Goal: Information Seeking & Learning: Find contact information

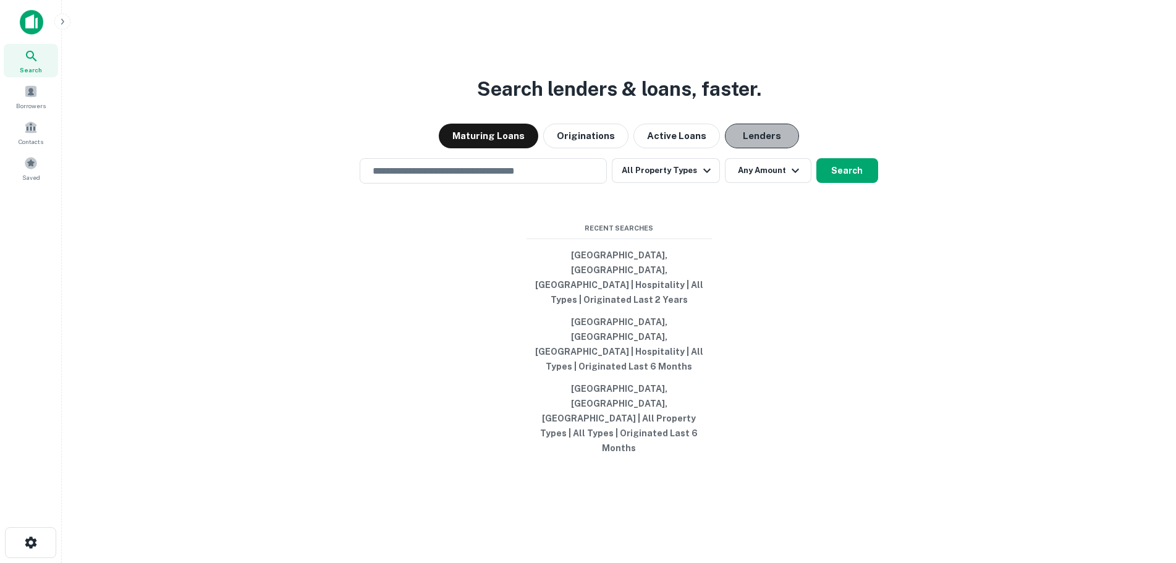
click at [744, 148] on button "Lenders" at bounding box center [762, 136] width 74 height 25
click at [689, 183] on button "All Property Types" at bounding box center [666, 170] width 108 height 25
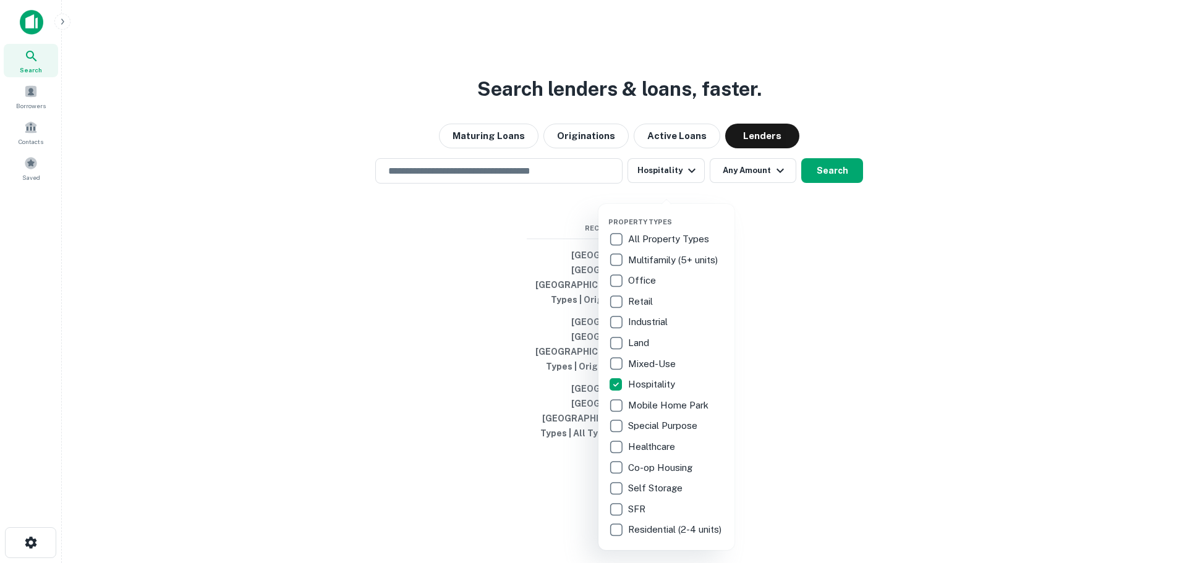
click at [865, 354] on div at bounding box center [593, 281] width 1187 height 563
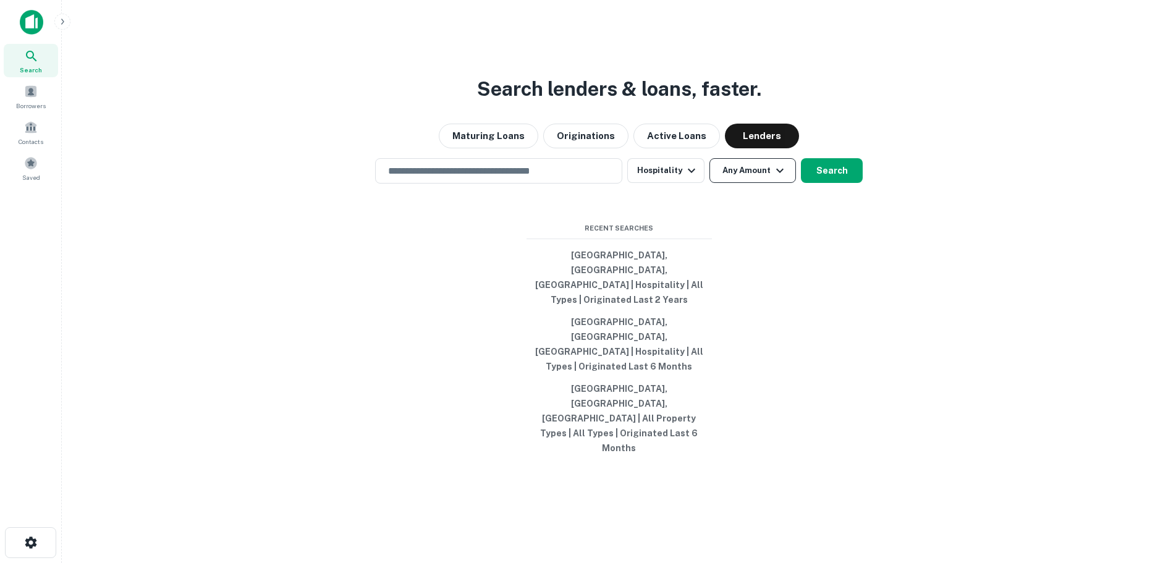
click at [768, 183] on button "Any Amount" at bounding box center [753, 170] width 87 height 25
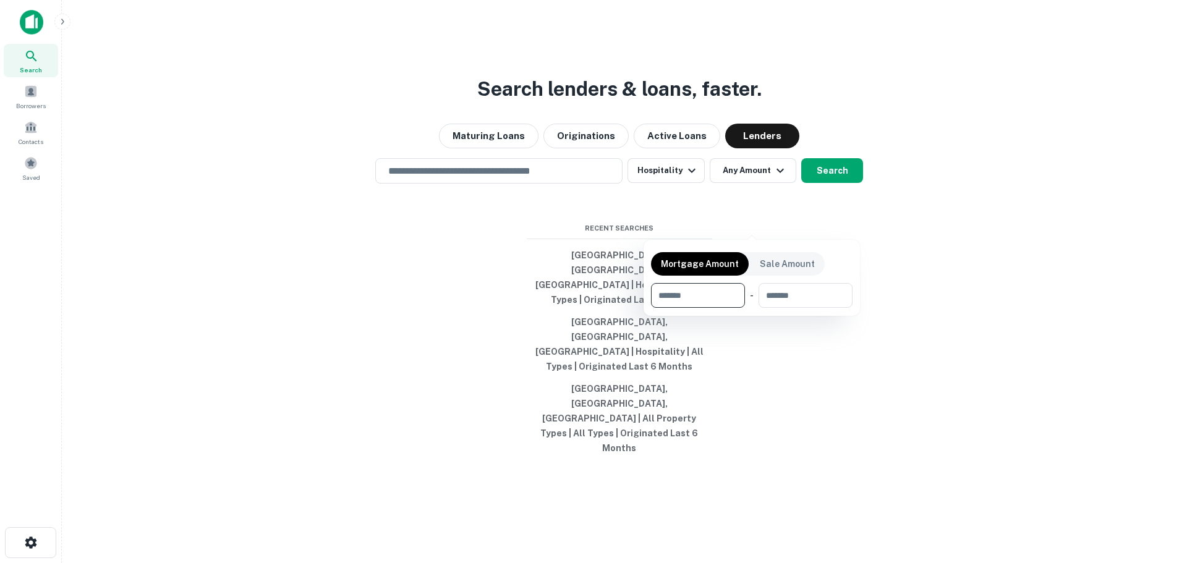
click at [691, 295] on input "number" at bounding box center [693, 295] width 85 height 25
type input "*******"
click at [834, 221] on div at bounding box center [593, 281] width 1187 height 563
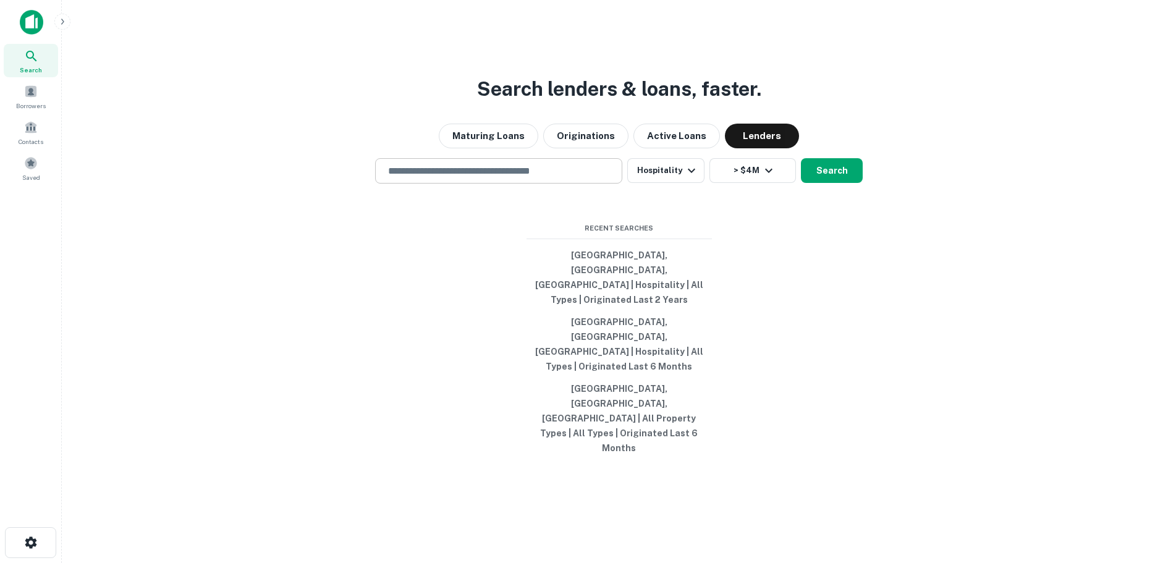
click at [533, 178] on input "text" at bounding box center [499, 171] width 236 height 14
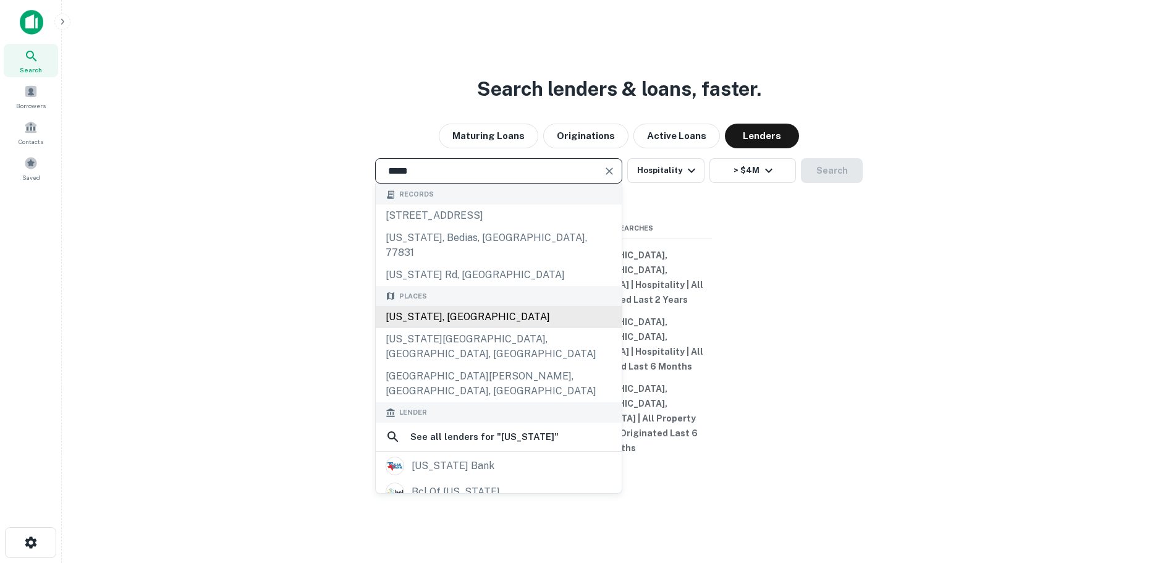
click at [416, 328] on div "[US_STATE], [GEOGRAPHIC_DATA]" at bounding box center [499, 317] width 246 height 22
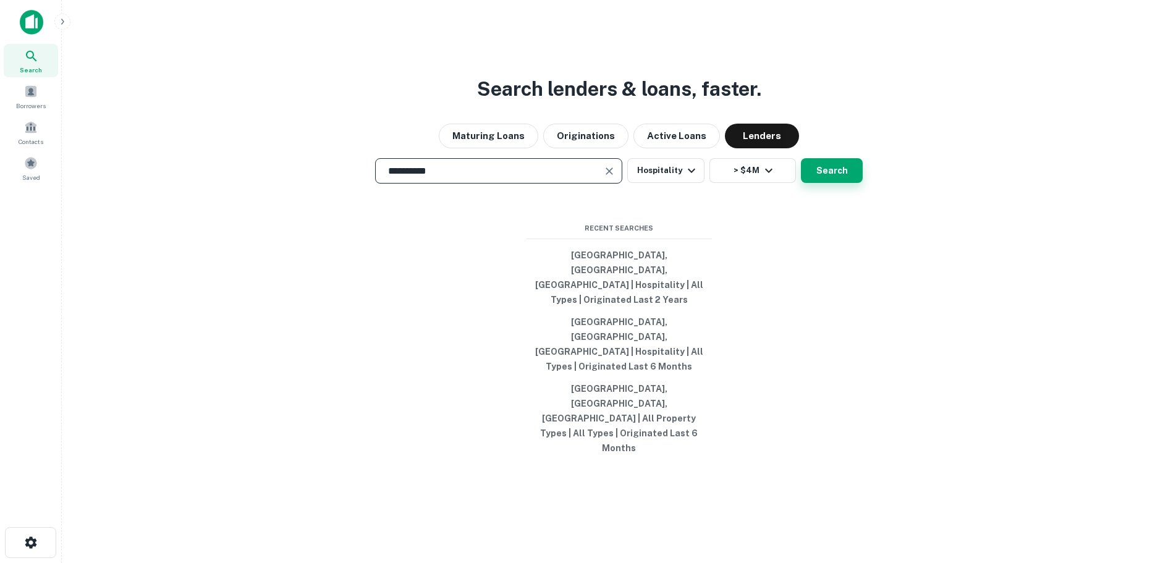
type input "**********"
click at [825, 183] on button "Search" at bounding box center [832, 170] width 62 height 25
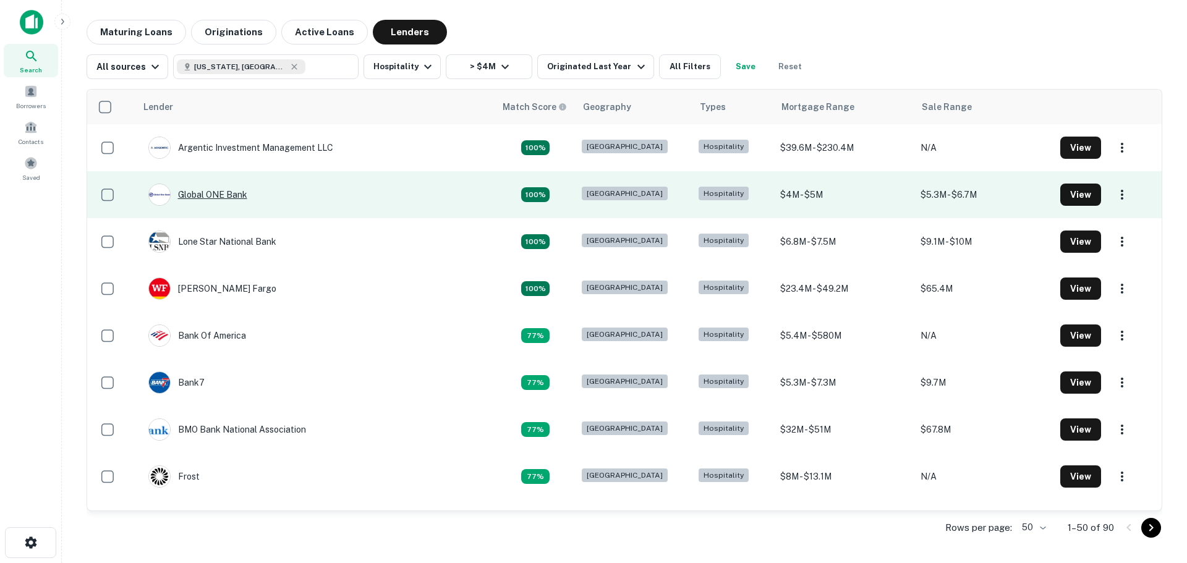
click at [203, 192] on div "Global ONE Bank" at bounding box center [197, 195] width 99 height 22
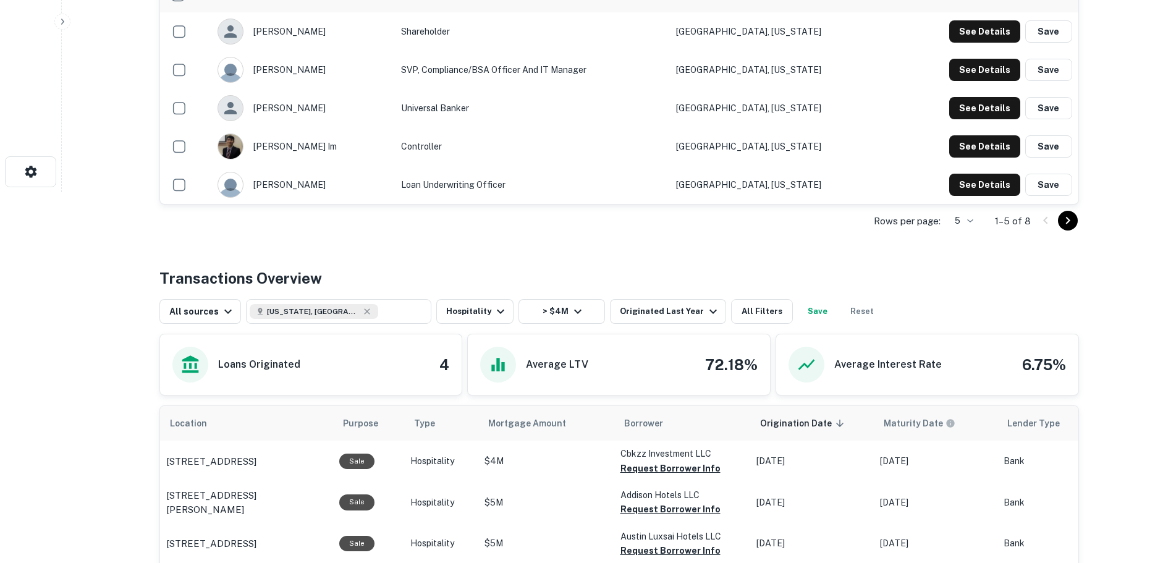
scroll to position [556, 0]
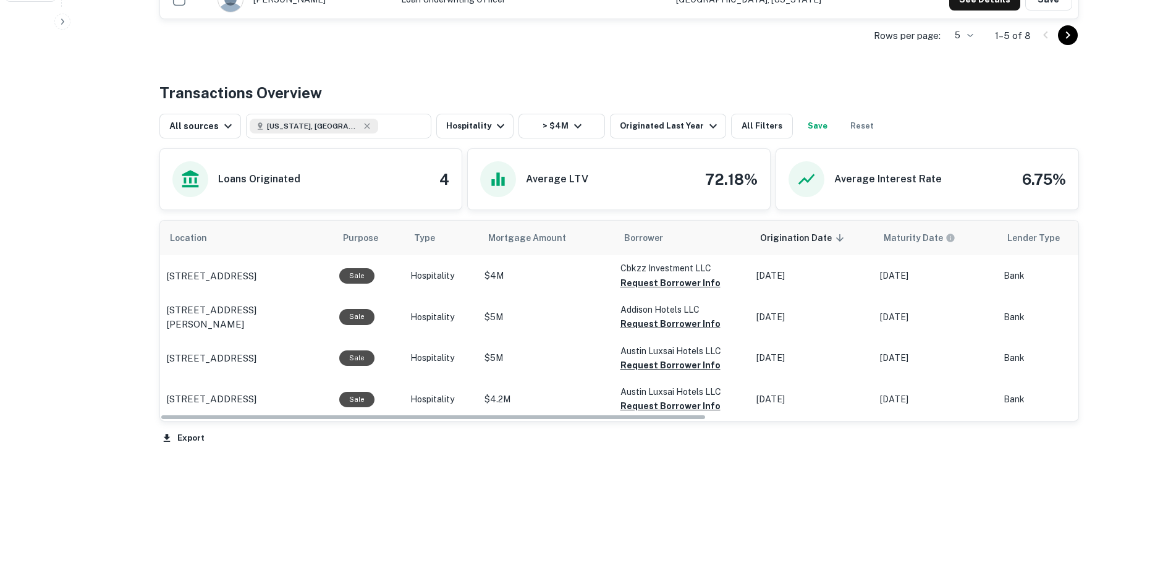
click at [728, 517] on div "Back to search Global ONE Bank Description SHOW MORE Save Lender Visit Website …" at bounding box center [619, 14] width 949 height 1103
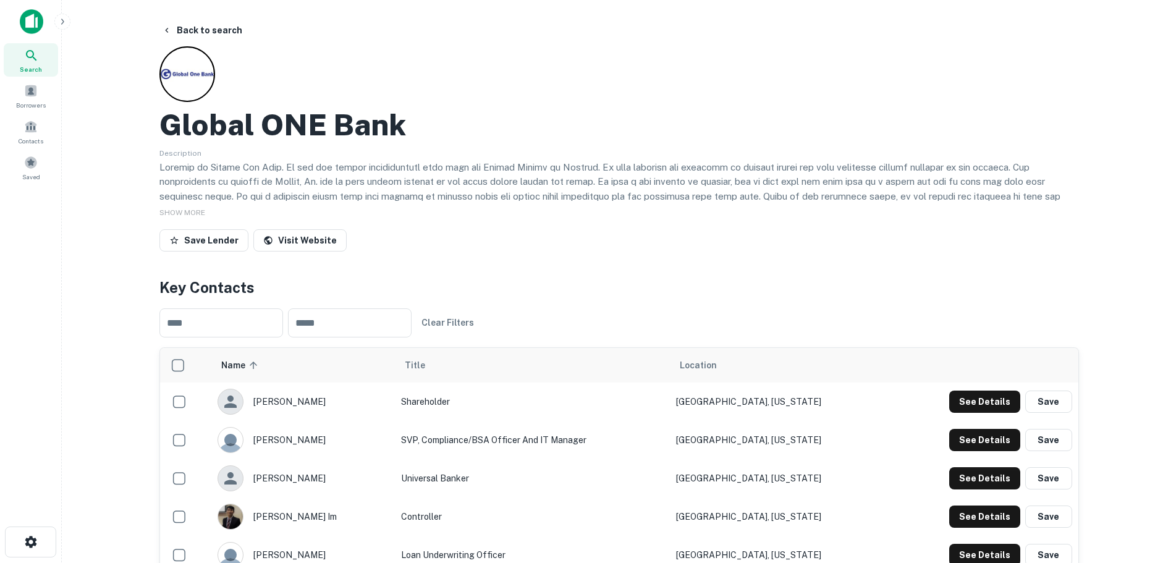
scroll to position [0, 0]
click at [214, 28] on button "Back to search" at bounding box center [202, 31] width 90 height 22
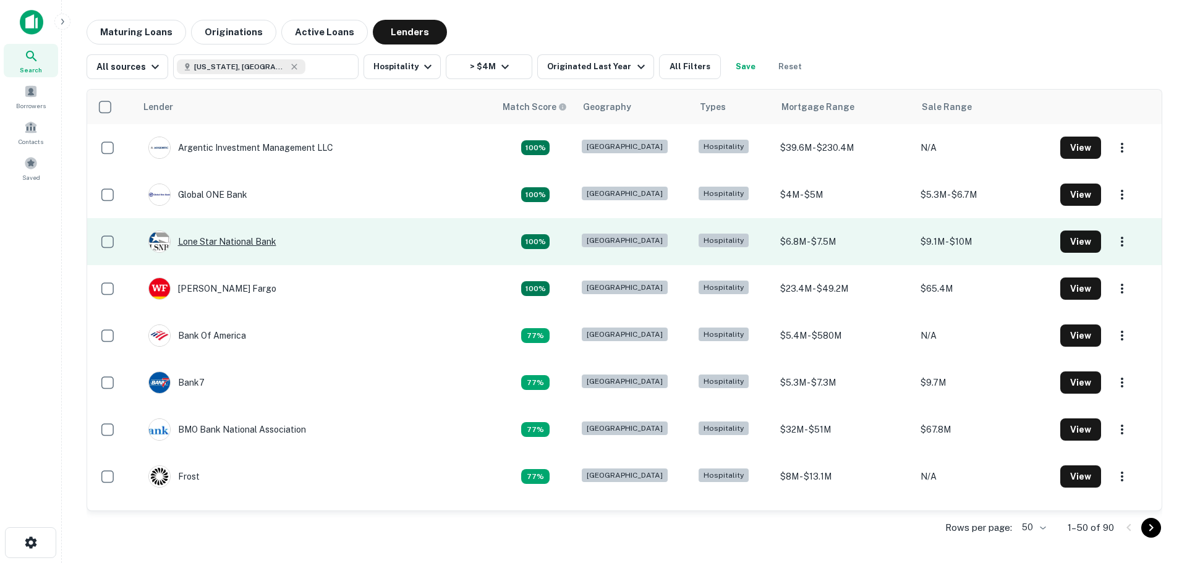
click at [244, 244] on div "Lone Star National Bank" at bounding box center [212, 242] width 128 height 22
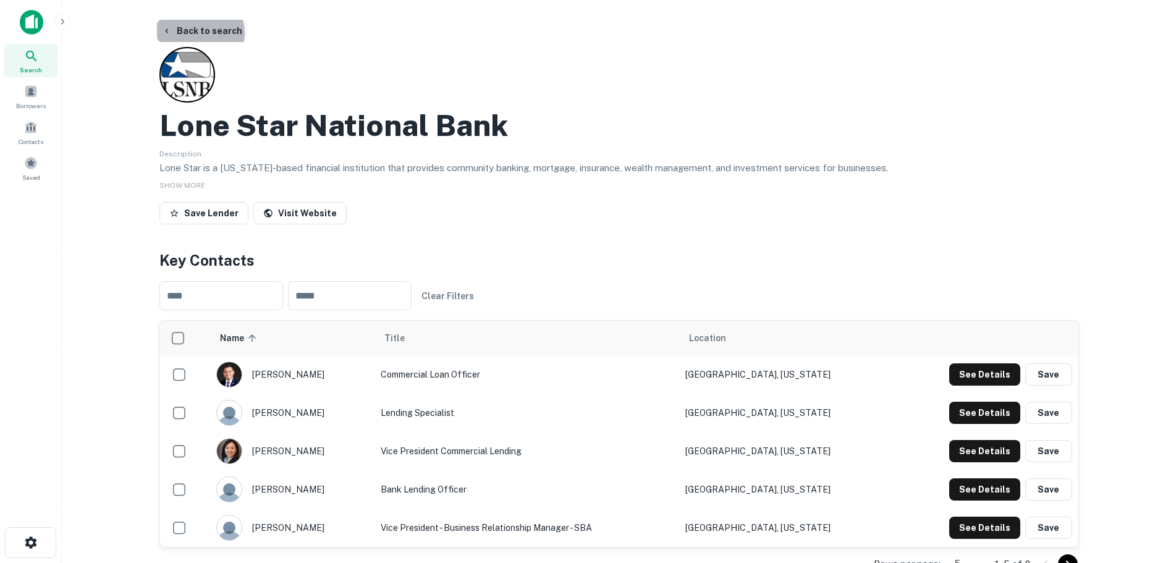
click at [195, 33] on button "Back to search" at bounding box center [202, 31] width 90 height 22
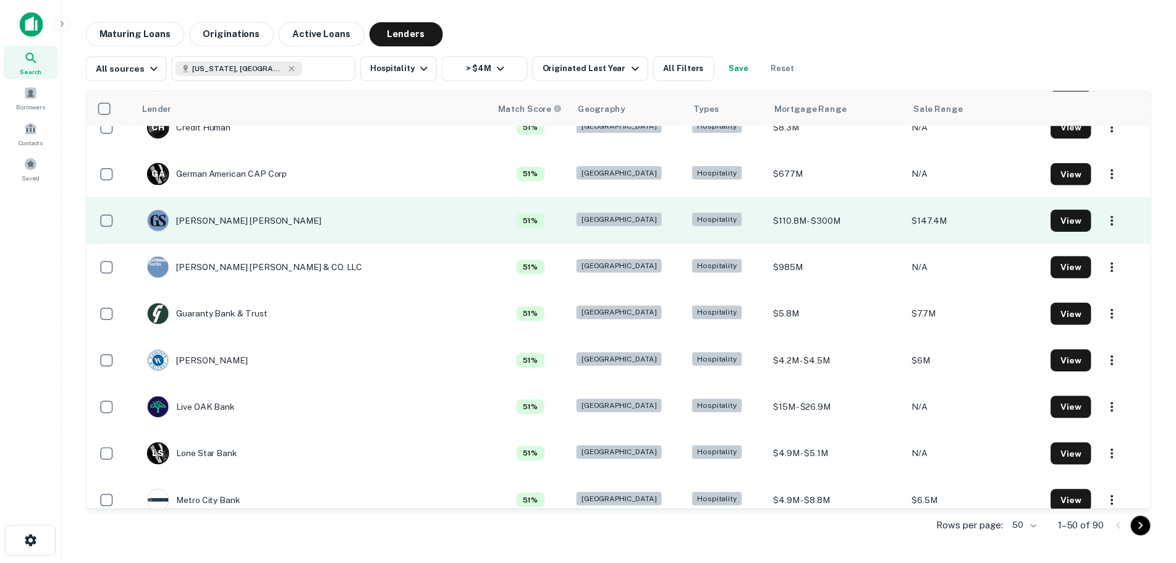
scroll to position [927, 0]
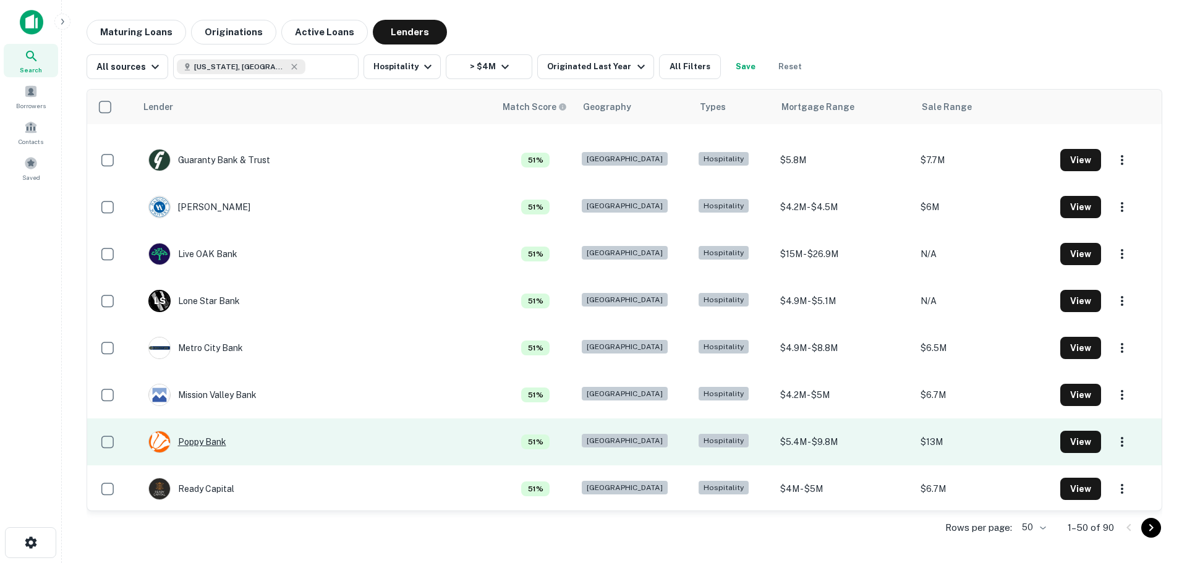
click at [204, 446] on div "Poppy Bank" at bounding box center [187, 442] width 78 height 22
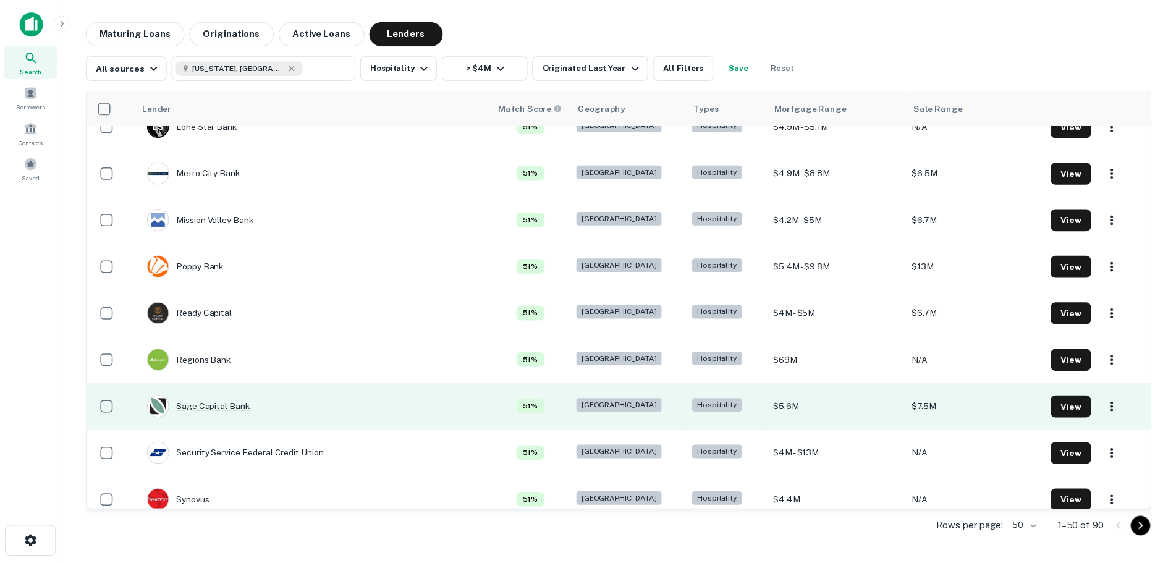
scroll to position [1174, 0]
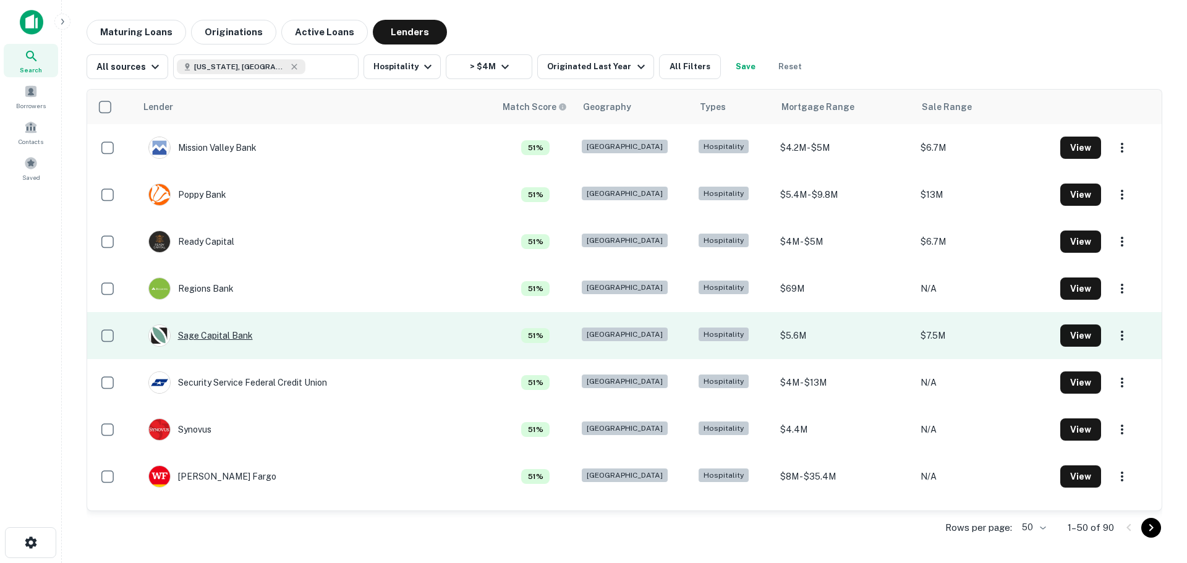
click at [219, 331] on div "Sage Capital Bank" at bounding box center [200, 336] width 104 height 22
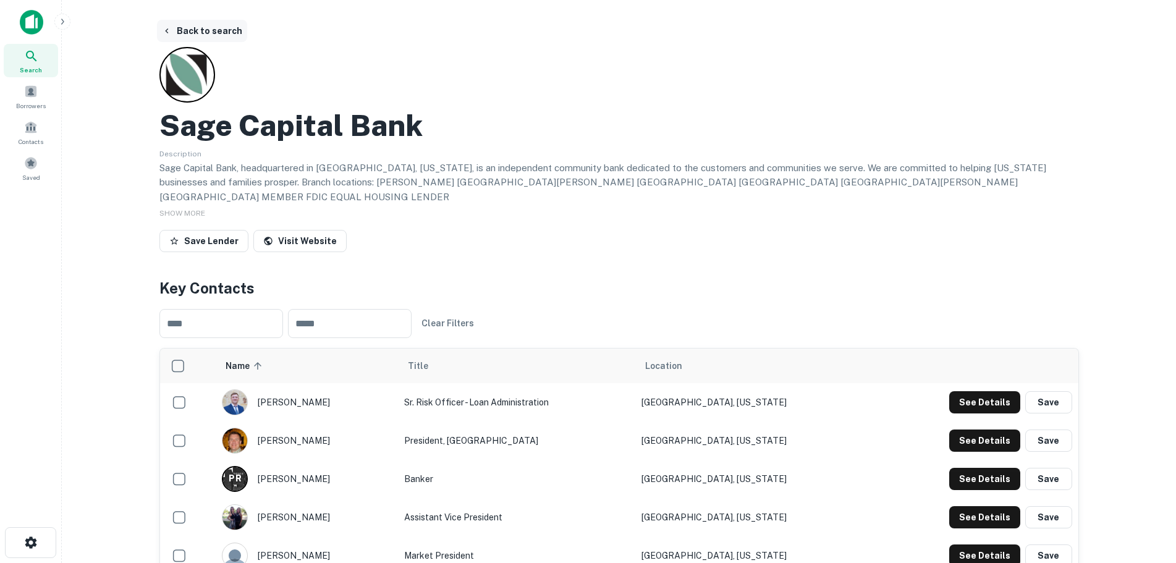
click at [210, 32] on button "Back to search" at bounding box center [202, 31] width 90 height 22
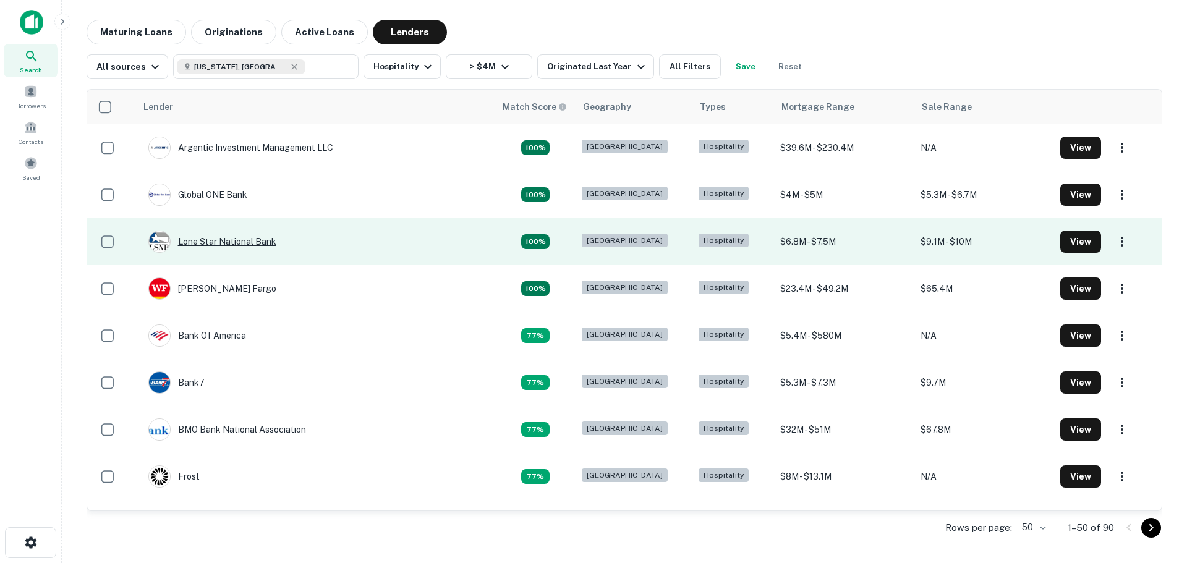
click at [247, 237] on div "Lone Star National Bank" at bounding box center [212, 242] width 128 height 22
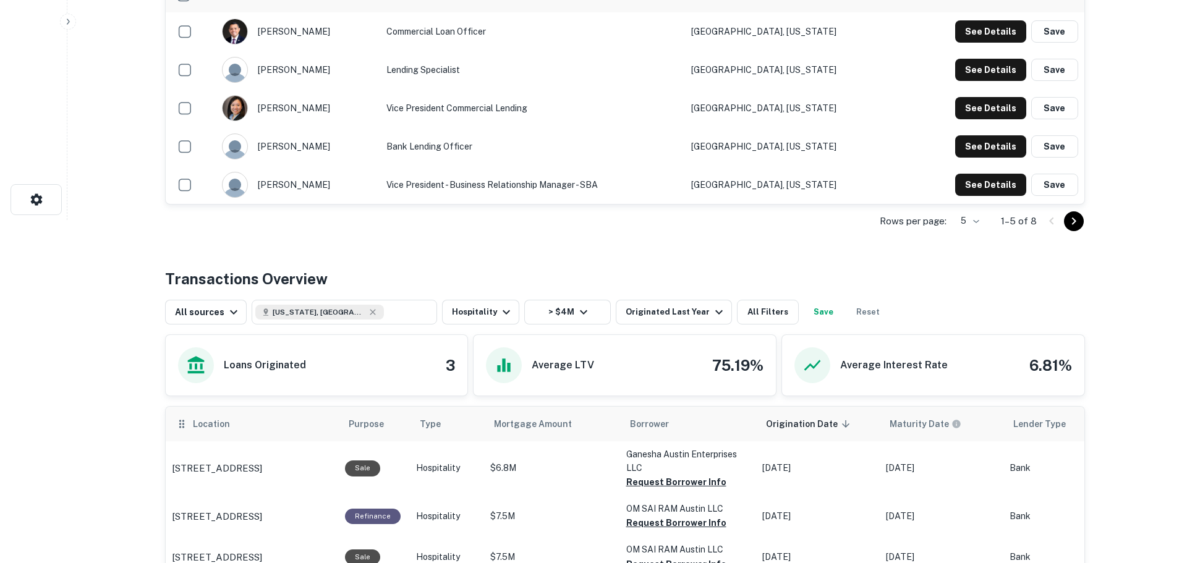
scroll to position [247, 0]
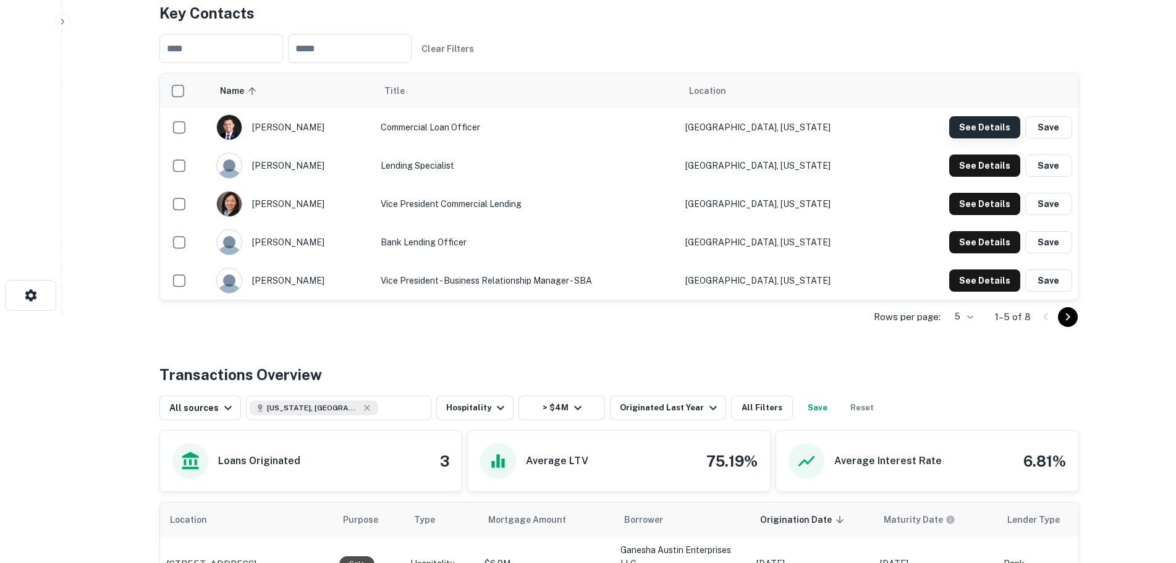
click at [984, 132] on button "See Details" at bounding box center [984, 127] width 71 height 22
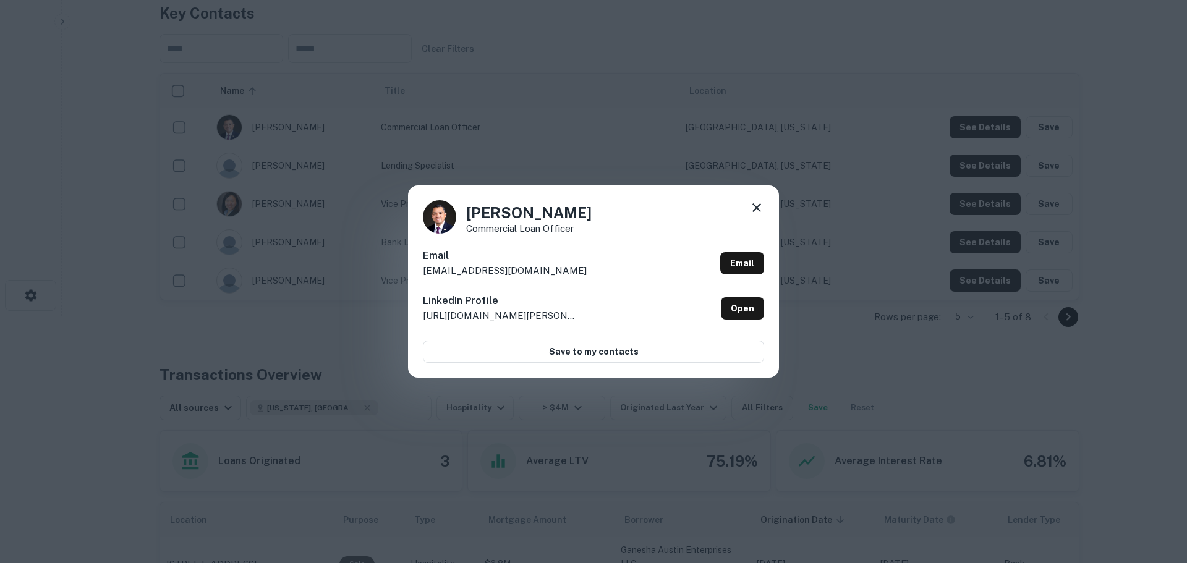
drag, startPoint x: 637, startPoint y: 269, endPoint x: 420, endPoint y: 273, distance: 217.0
click at [420, 273] on div "[PERSON_NAME] Commercial Loan Officer Email [EMAIL_ADDRESS][DOMAIN_NAME] Email …" at bounding box center [593, 281] width 371 height 192
copy p "[EMAIL_ADDRESS][DOMAIN_NAME]"
click at [757, 213] on icon at bounding box center [756, 207] width 15 height 15
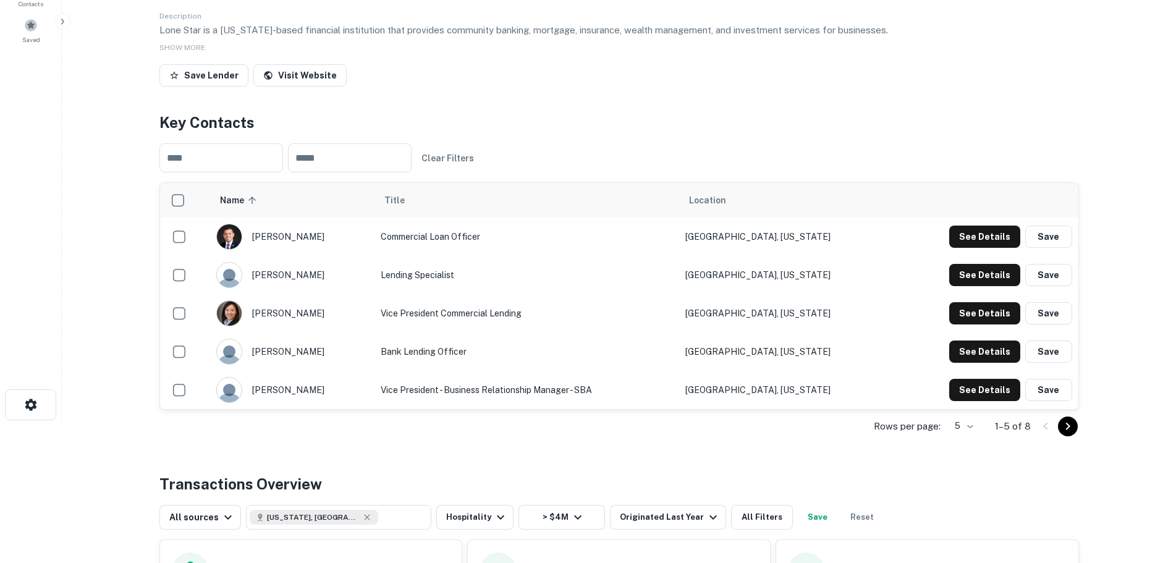
scroll to position [0, 0]
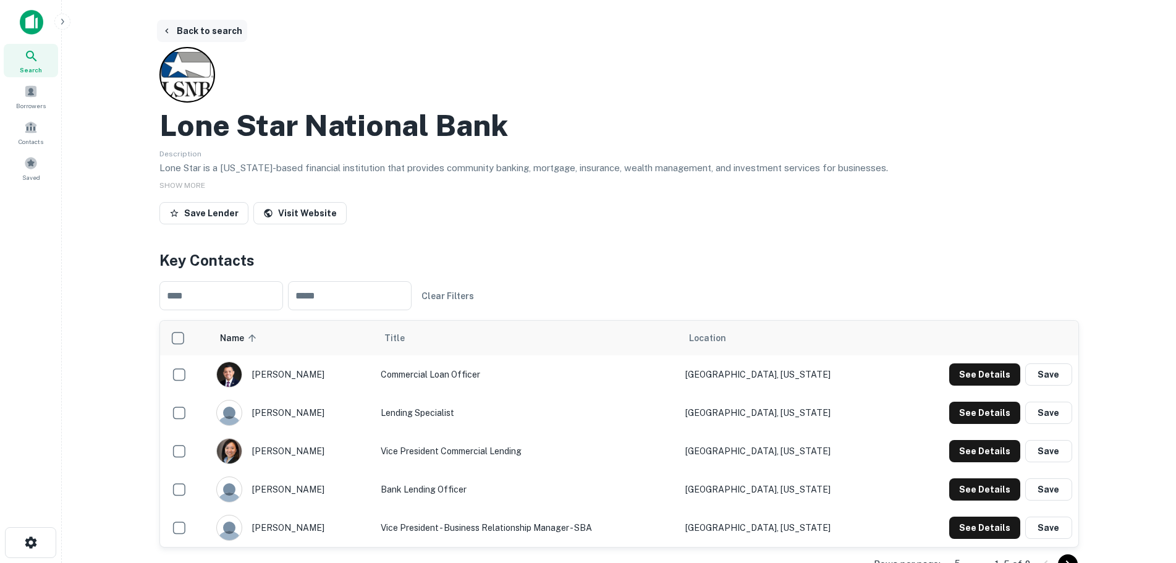
click at [200, 27] on button "Back to search" at bounding box center [202, 31] width 90 height 22
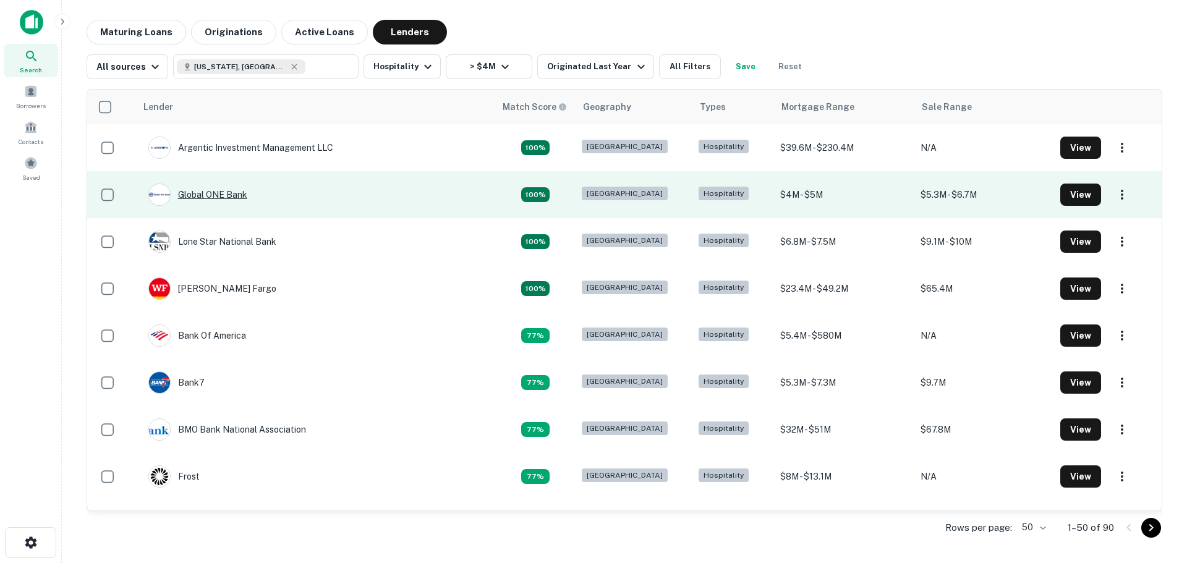
click at [224, 193] on div "Global ONE Bank" at bounding box center [197, 195] width 99 height 22
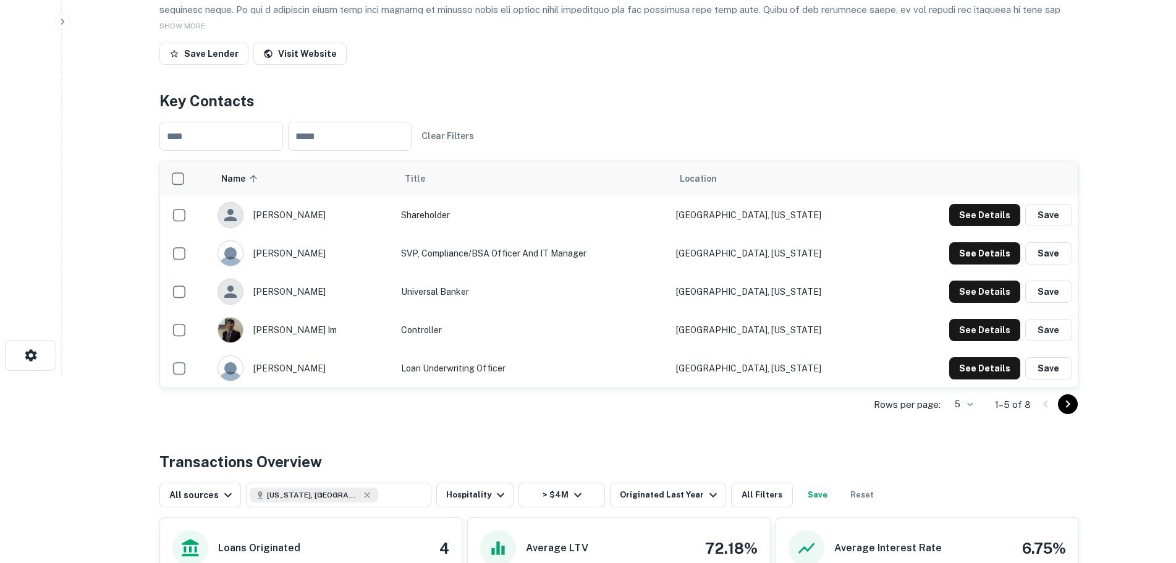
scroll to position [189, 0]
click at [967, 375] on body "Search Borrowers Contacts Saved Back to search Global ONE Bank Description SHOW…" at bounding box center [588, 92] width 1176 height 563
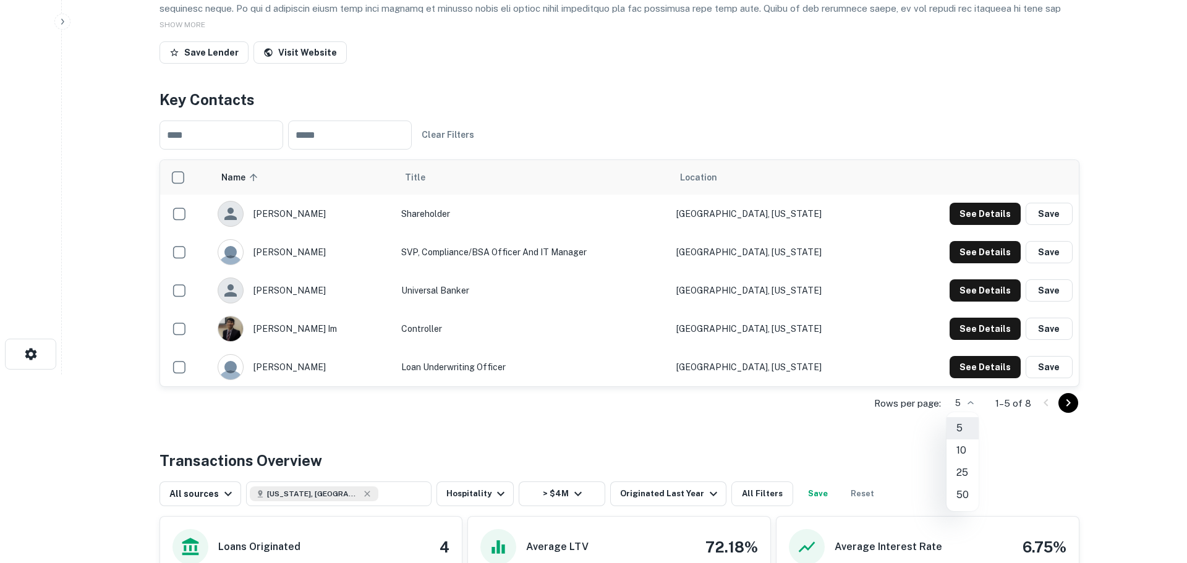
click at [957, 452] on li "10" at bounding box center [962, 450] width 32 height 22
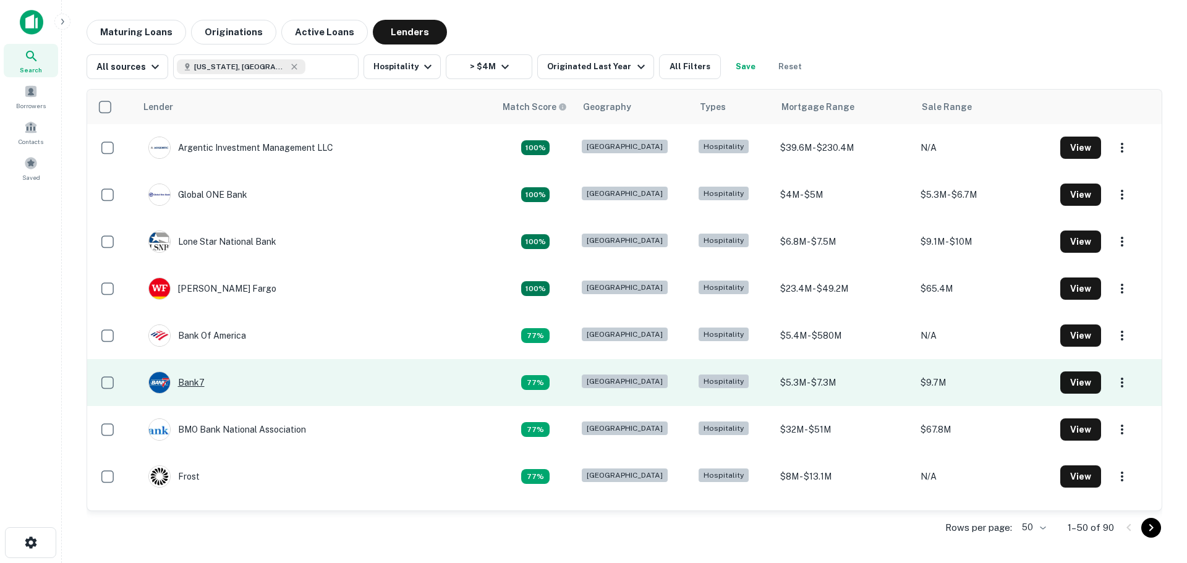
click at [194, 385] on div "Bank7" at bounding box center [176, 382] width 56 height 22
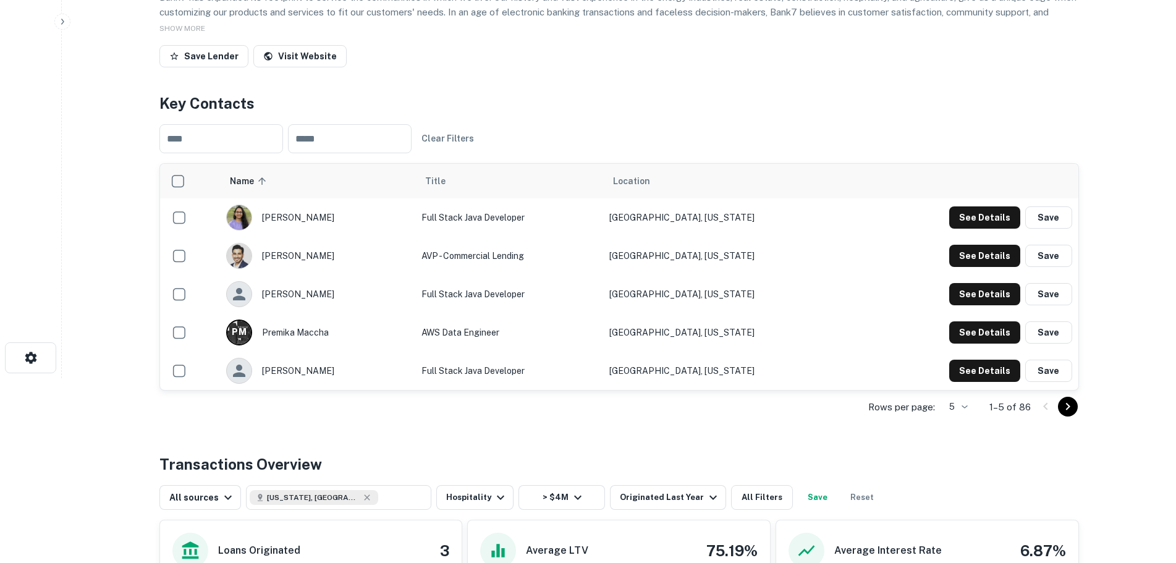
scroll to position [185, 0]
click at [965, 228] on button "See Details" at bounding box center [984, 217] width 71 height 22
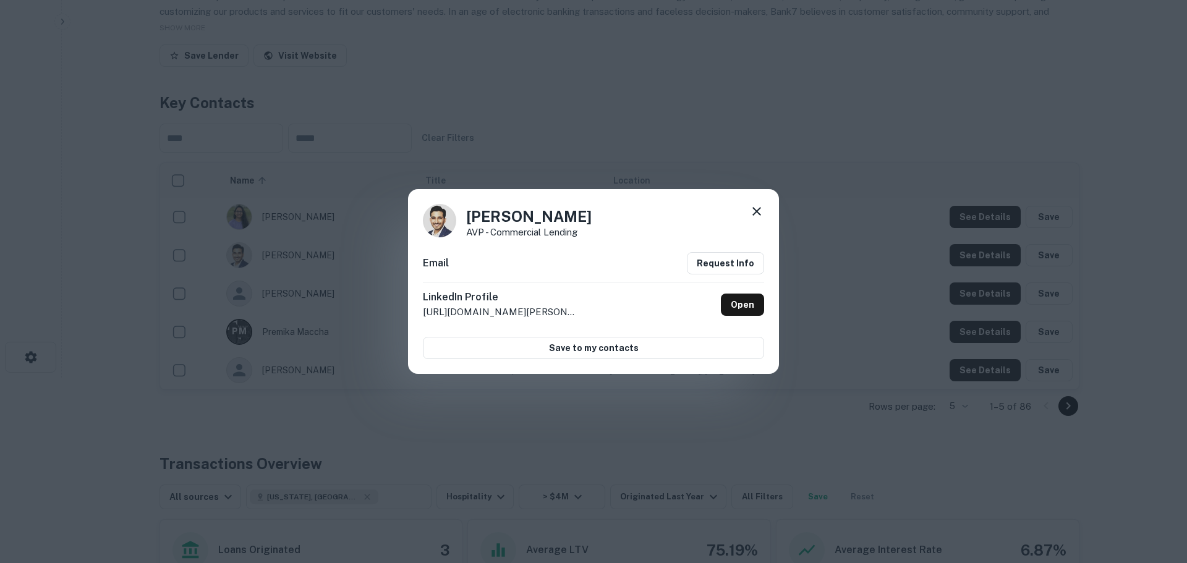
click at [758, 207] on icon at bounding box center [756, 211] width 15 height 15
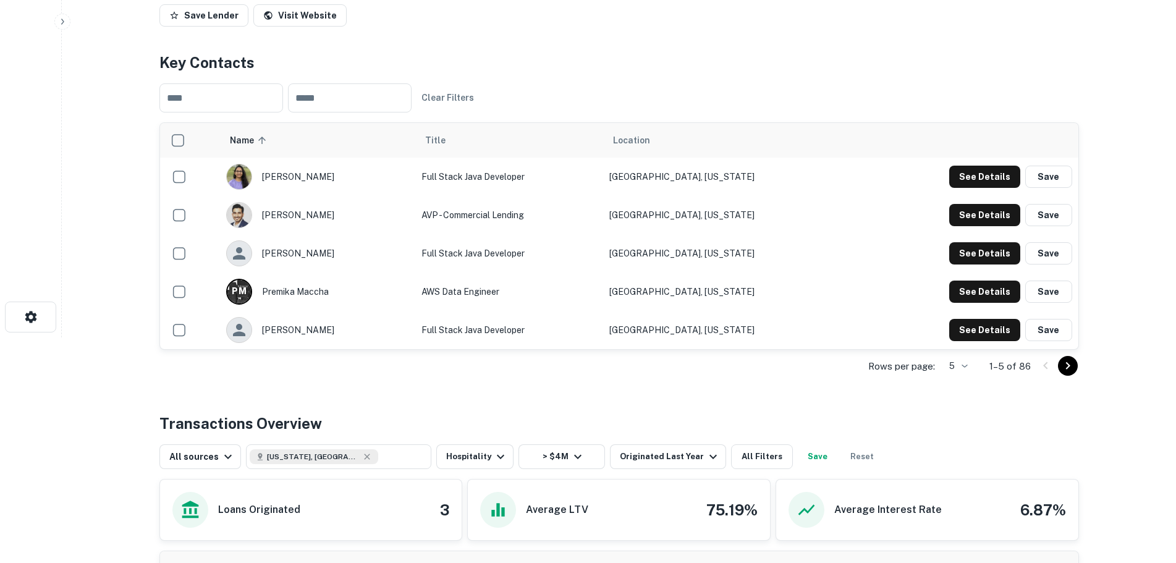
scroll to position [247, 0]
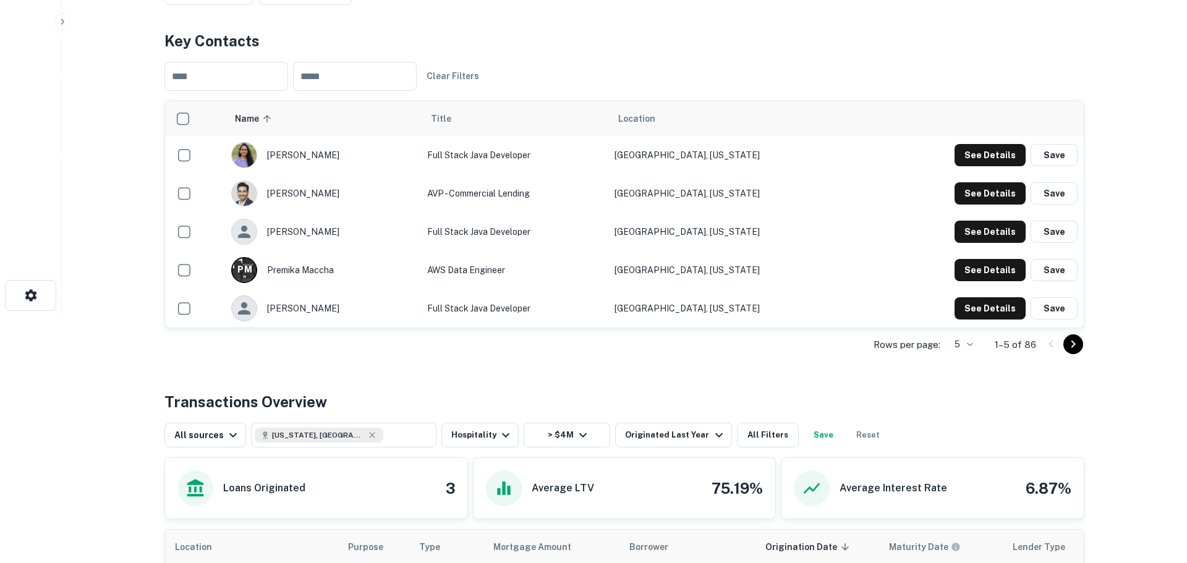
click at [962, 316] on body "Search Borrowers Contacts Saved Back to search Bank7 Description Bank7 is a ful…" at bounding box center [593, 34] width 1187 height 563
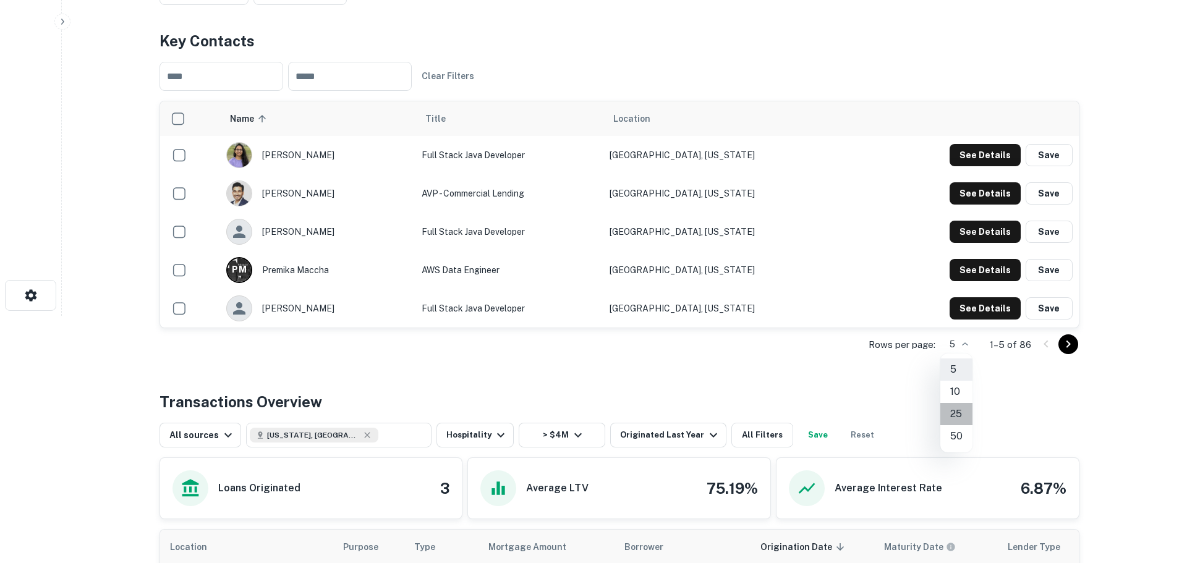
click at [949, 416] on li "25" at bounding box center [956, 414] width 32 height 22
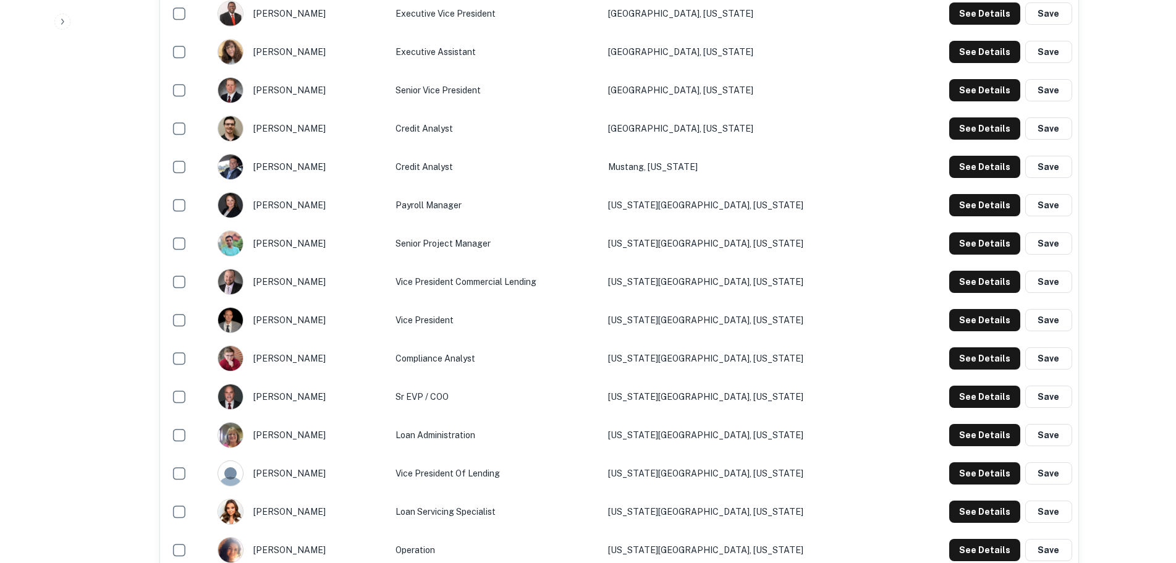
scroll to position [1051, 0]
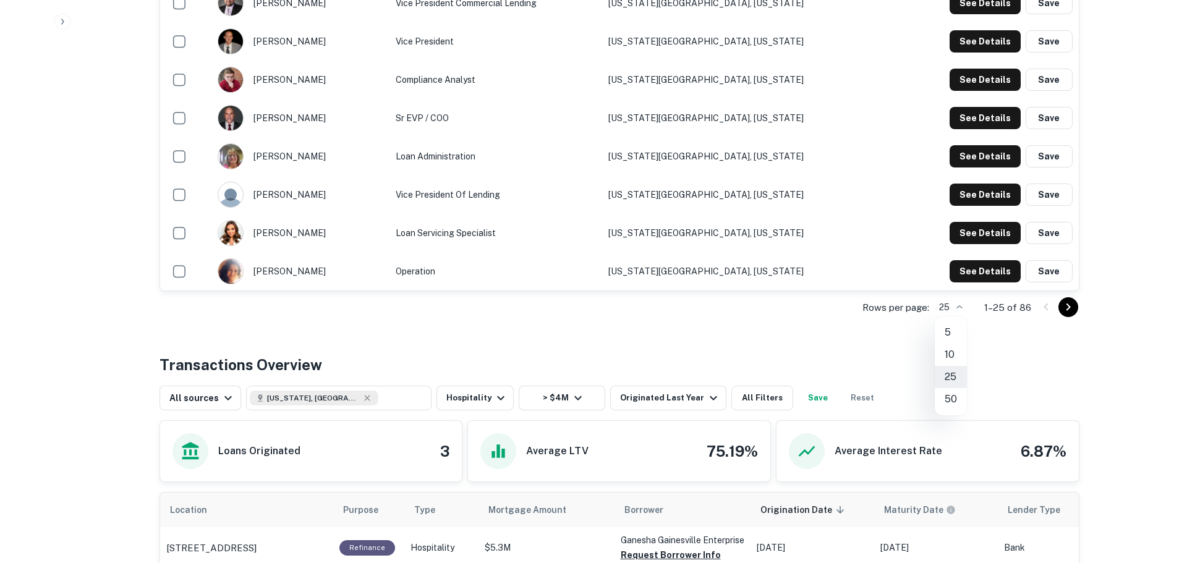
click at [953, 396] on li "50" at bounding box center [951, 399] width 32 height 22
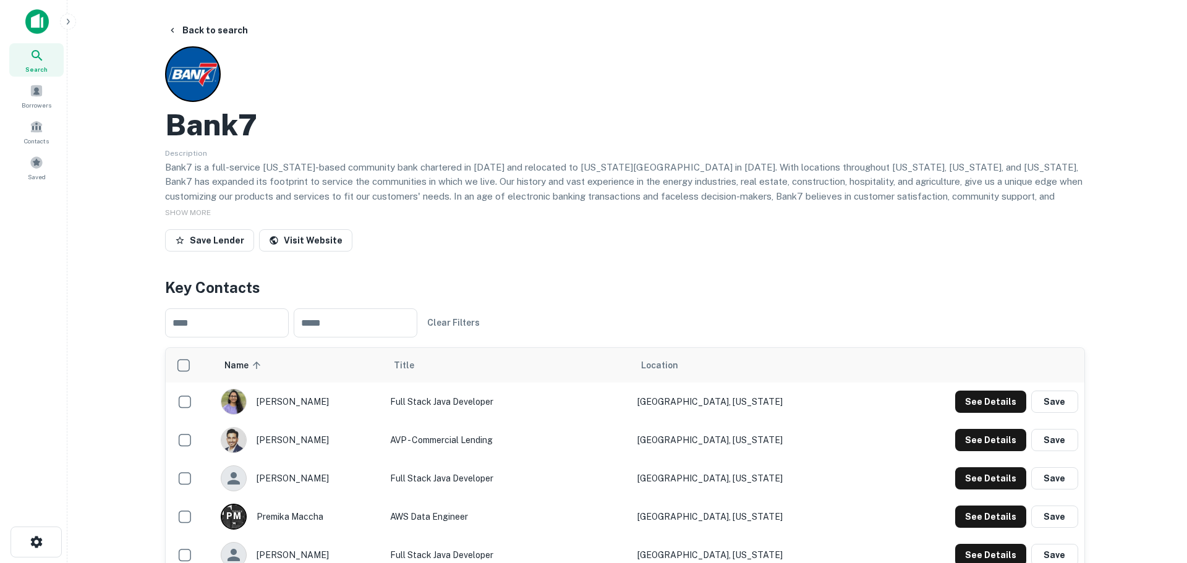
scroll to position [0, 0]
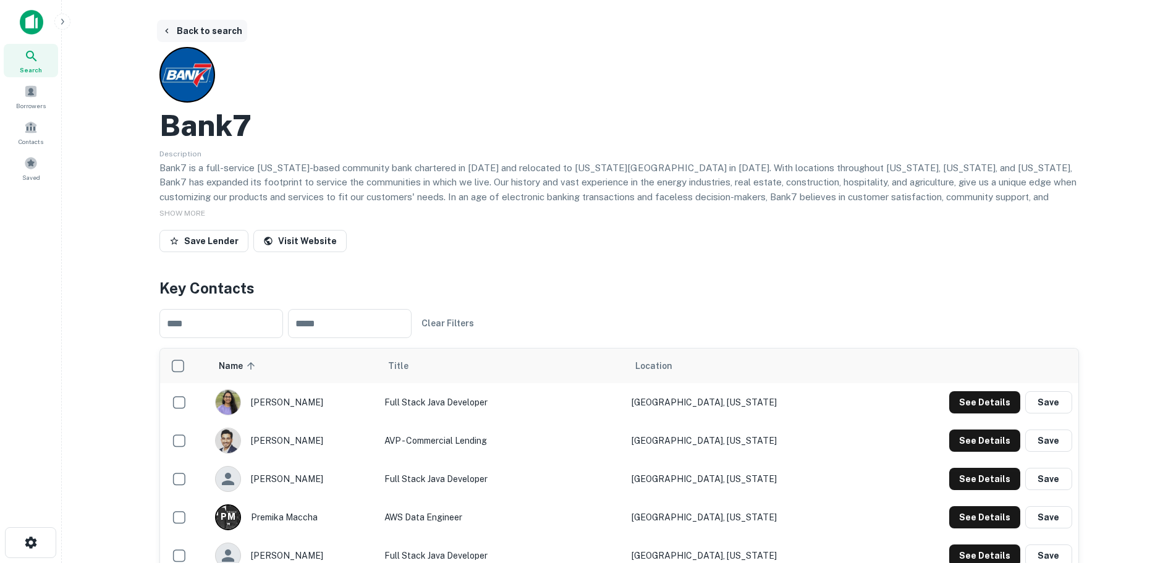
click at [189, 33] on button "Back to search" at bounding box center [202, 31] width 90 height 22
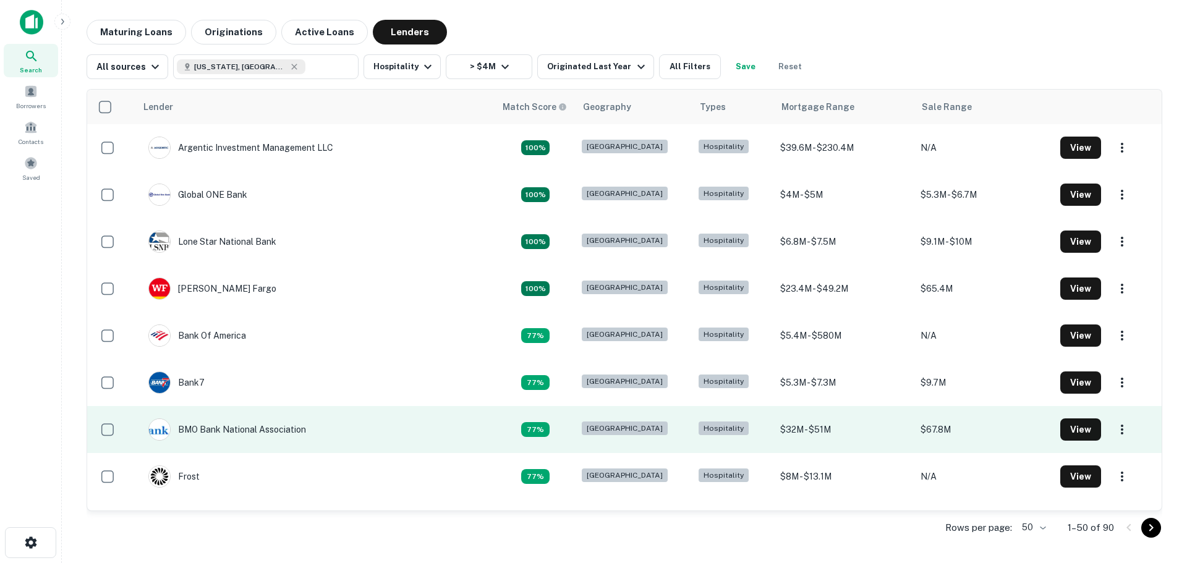
scroll to position [62, 0]
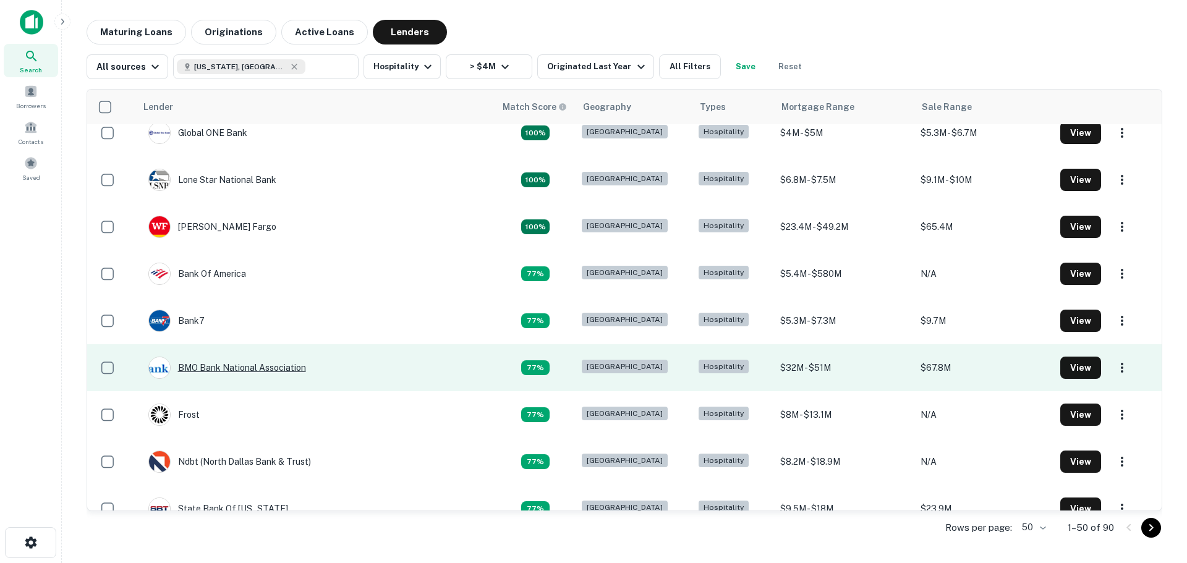
click at [216, 369] on div "BMO Bank National Association" at bounding box center [227, 368] width 158 height 22
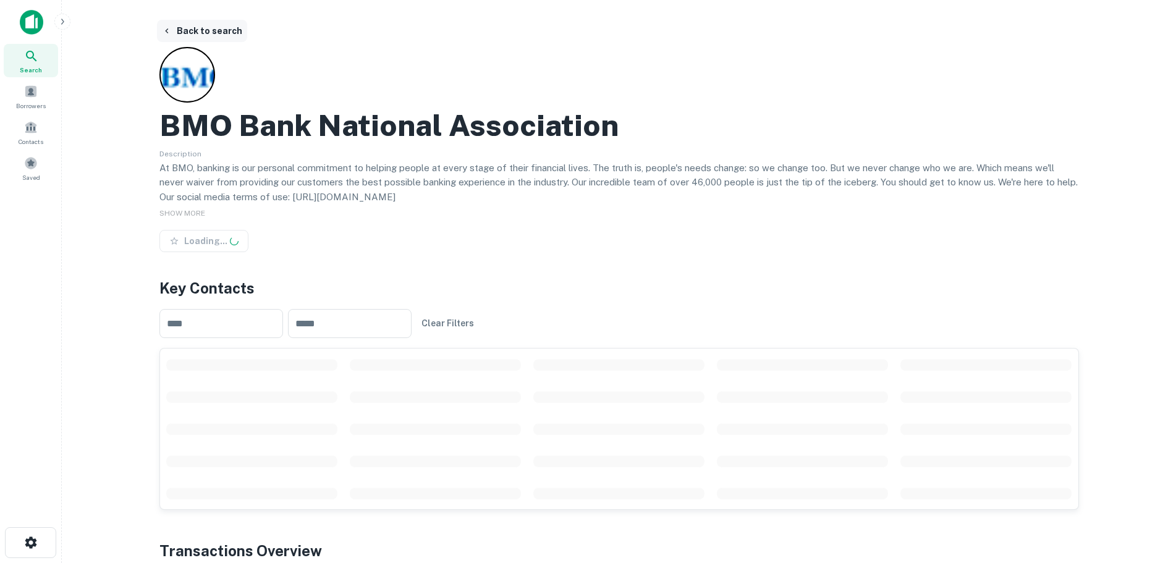
click at [176, 33] on button "Back to search" at bounding box center [202, 31] width 90 height 22
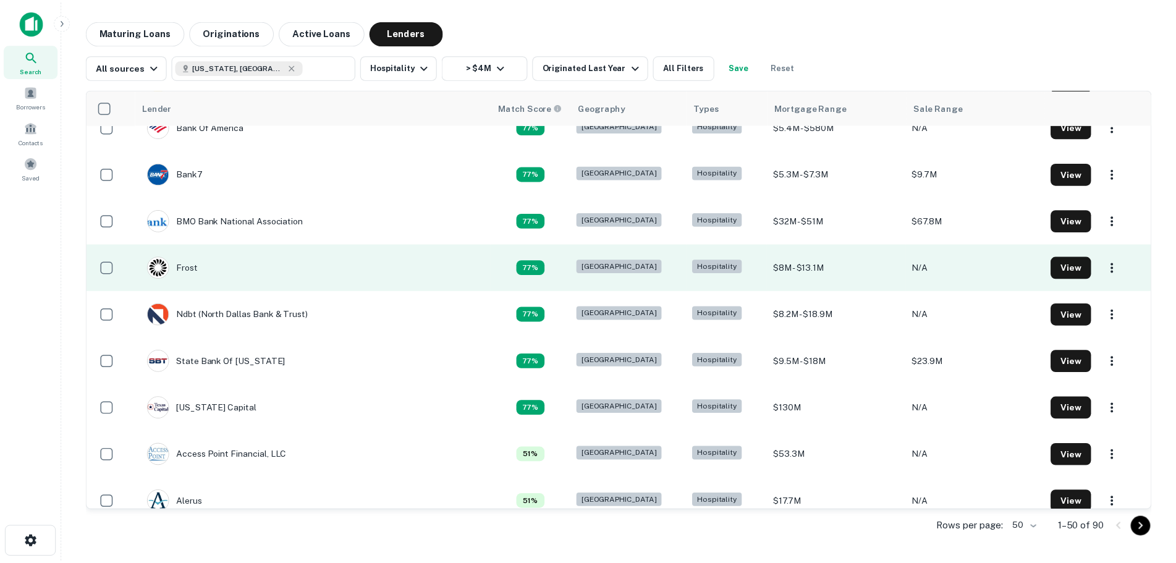
scroll to position [247, 0]
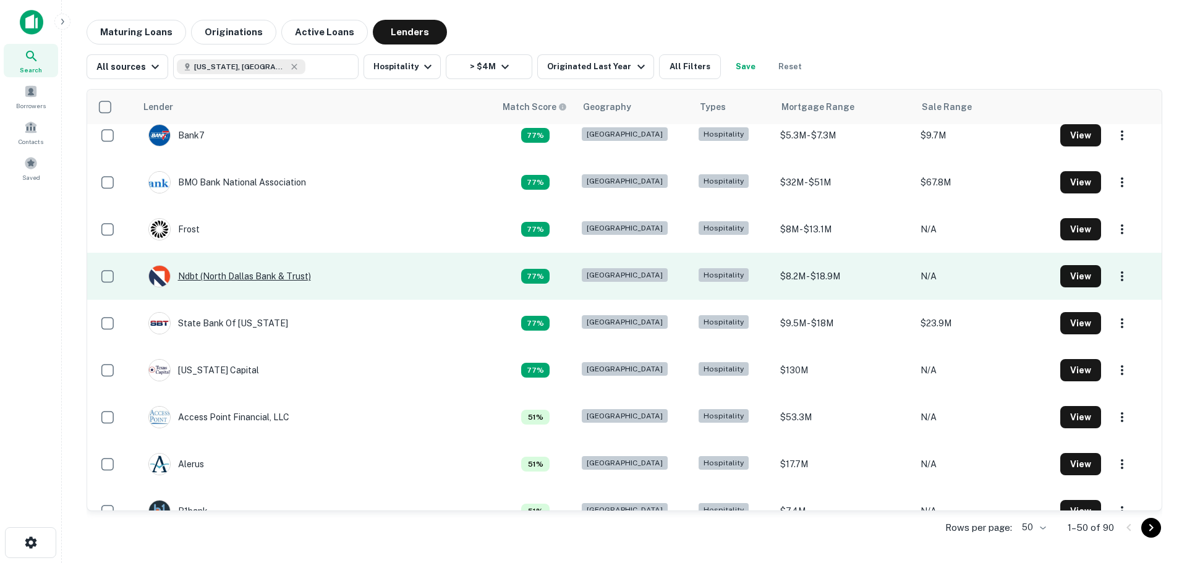
click at [254, 277] on div "Ndbt (north Dallas Bank & Trust)" at bounding box center [229, 276] width 163 height 22
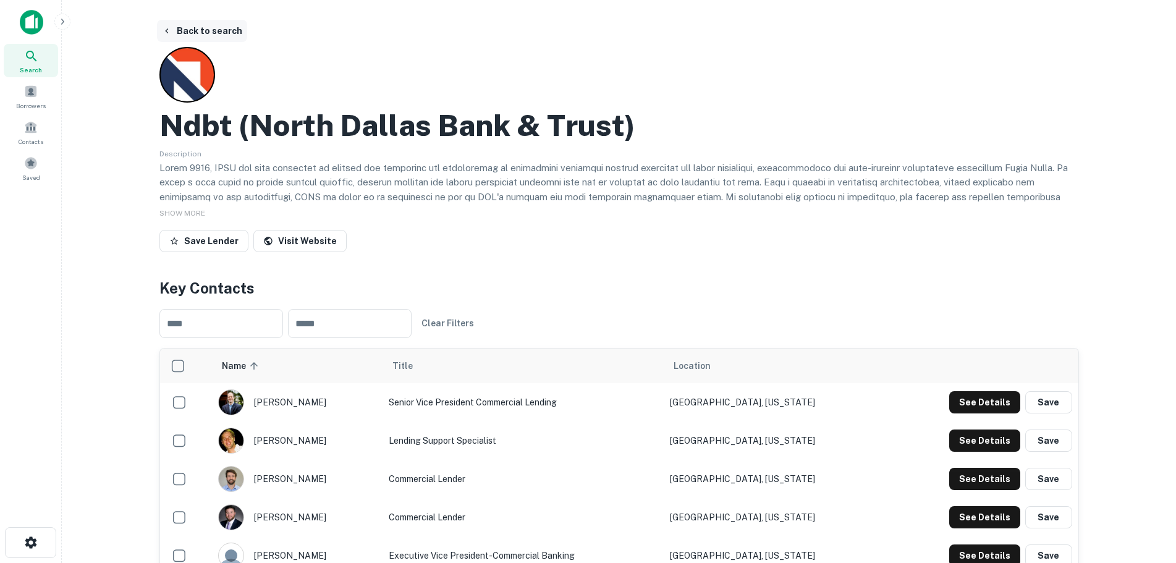
click at [178, 25] on button "Back to search" at bounding box center [202, 31] width 90 height 22
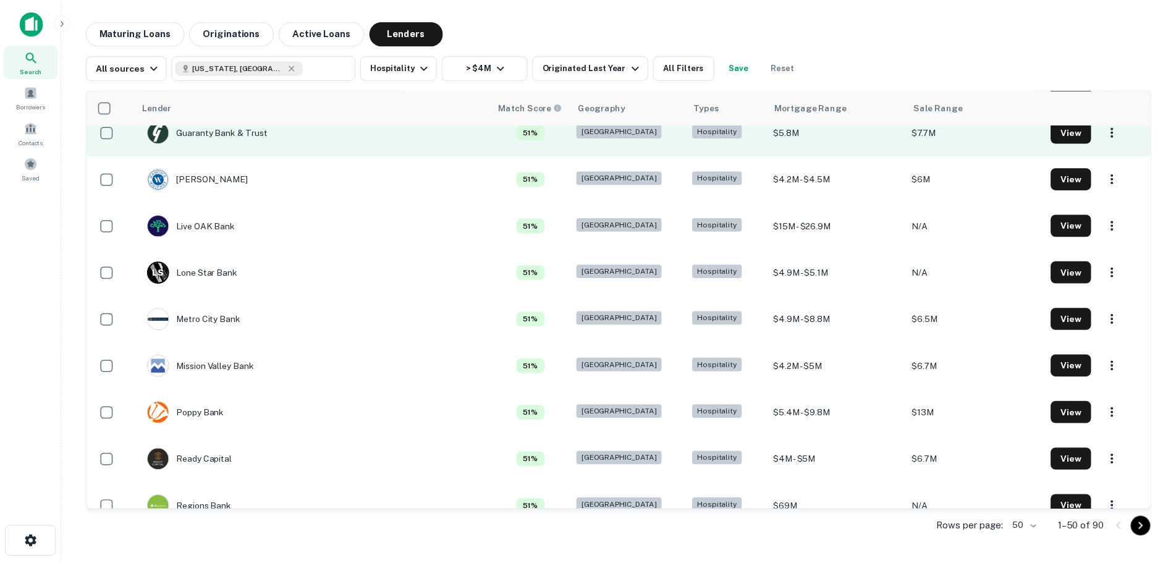
scroll to position [989, 0]
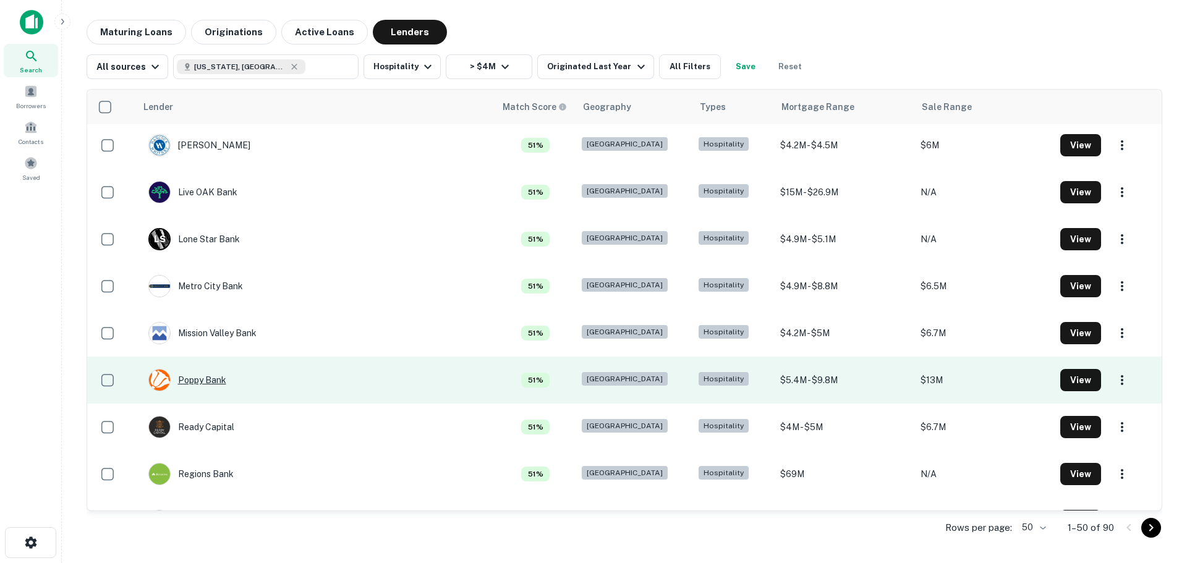
click at [200, 381] on div "Poppy Bank" at bounding box center [187, 380] width 78 height 22
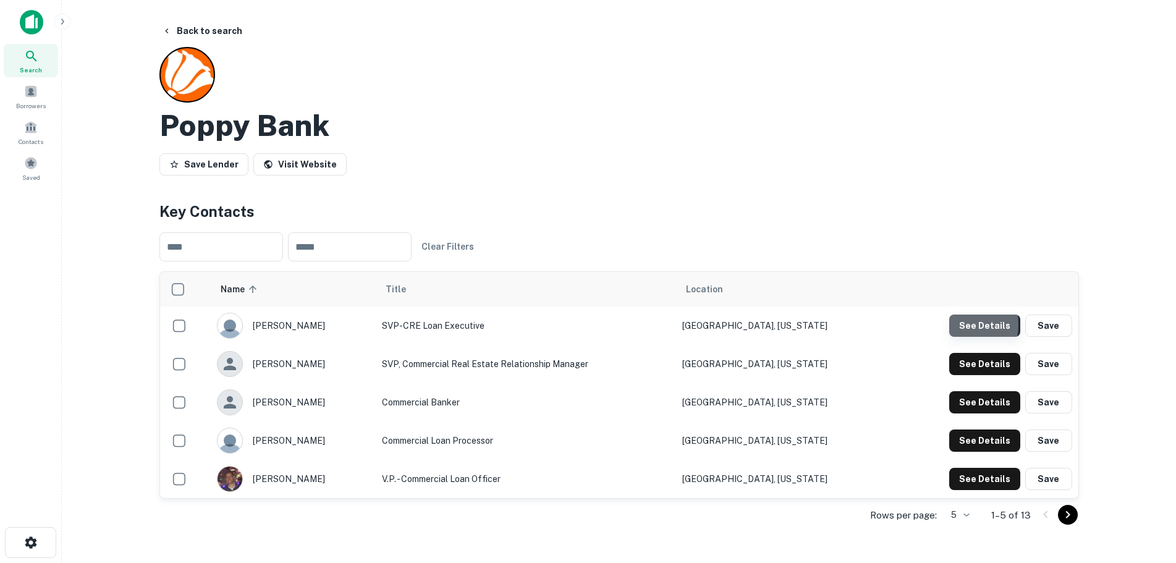
click at [955, 325] on button "See Details" at bounding box center [984, 326] width 71 height 22
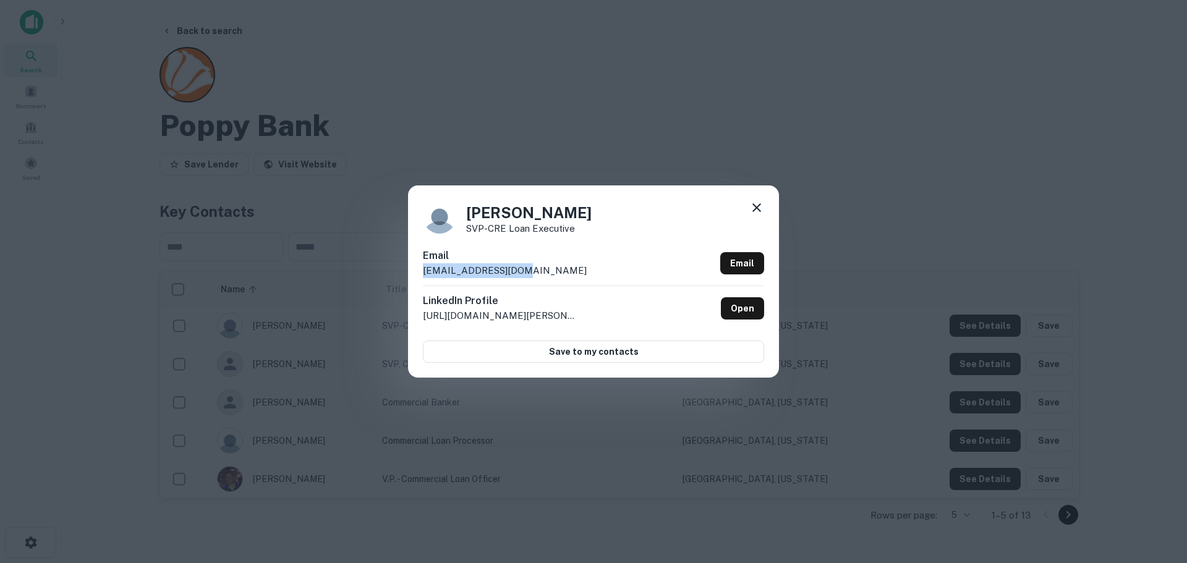
drag, startPoint x: 558, startPoint y: 269, endPoint x: 396, endPoint y: 268, distance: 162.6
click at [396, 268] on div "[PERSON_NAME] SVP-CRE Loan Executive Email [EMAIL_ADDRESS][DOMAIN_NAME] Email L…" at bounding box center [593, 281] width 1187 height 563
copy p "[EMAIL_ADDRESS][DOMAIN_NAME]"
click at [578, 263] on div "Email [EMAIL_ADDRESS][DOMAIN_NAME] Email" at bounding box center [593, 266] width 341 height 37
drag, startPoint x: 754, startPoint y: 206, endPoint x: 595, endPoint y: 206, distance: 158.9
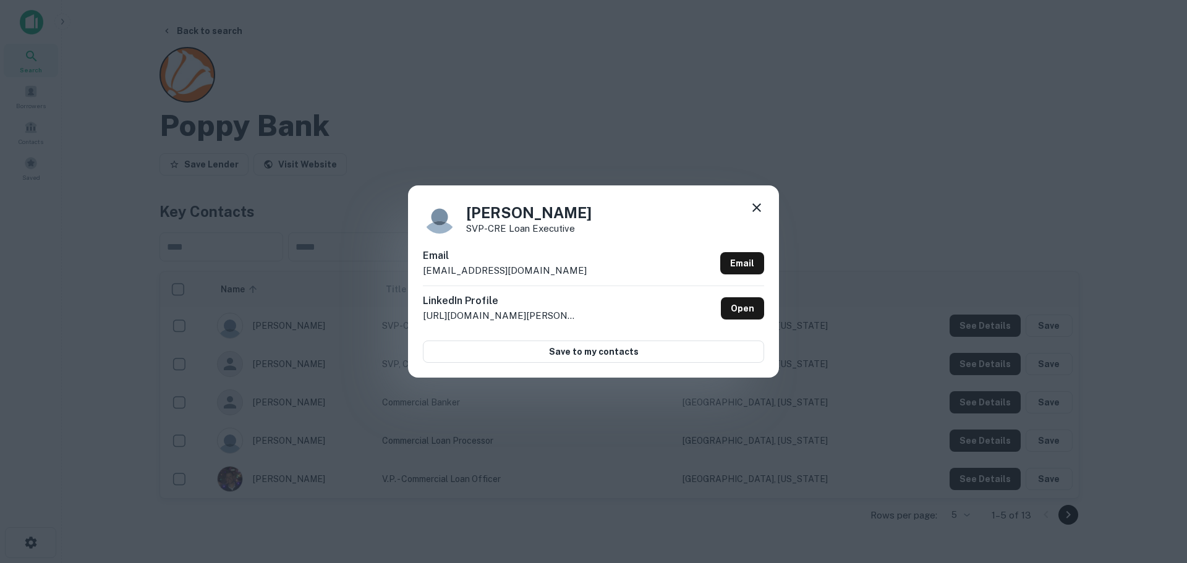
click at [754, 206] on icon at bounding box center [756, 207] width 15 height 15
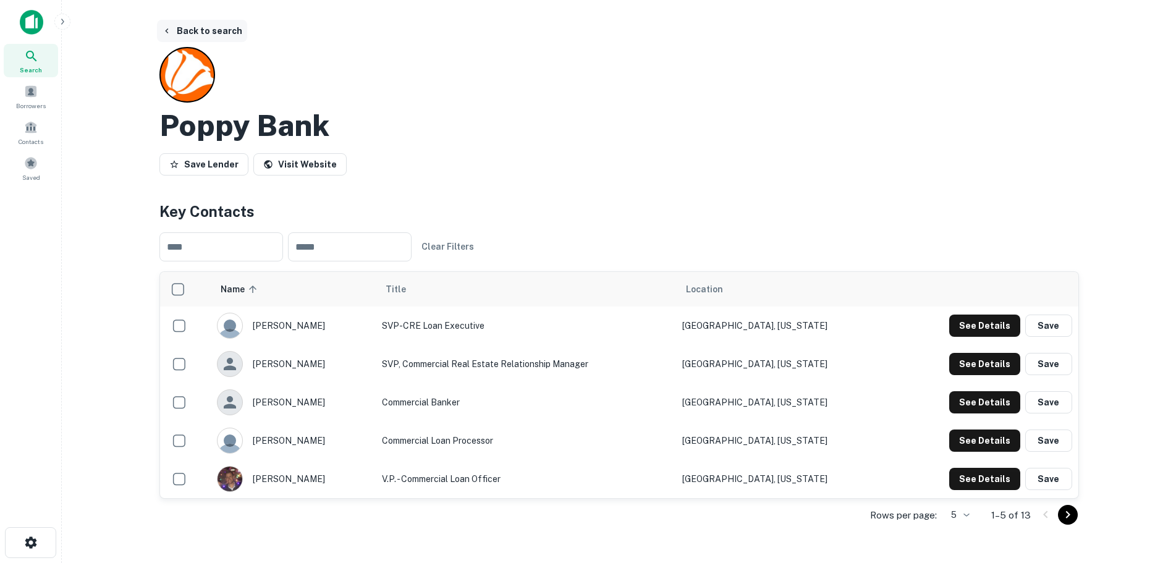
click at [197, 31] on button "Back to search" at bounding box center [202, 31] width 90 height 22
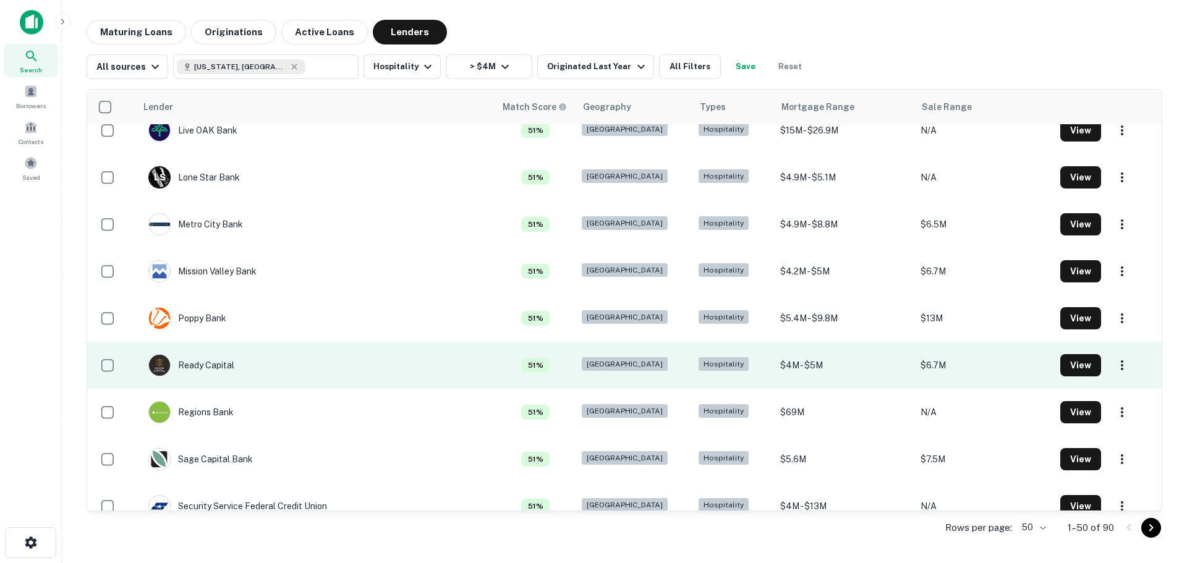
scroll to position [1236, 0]
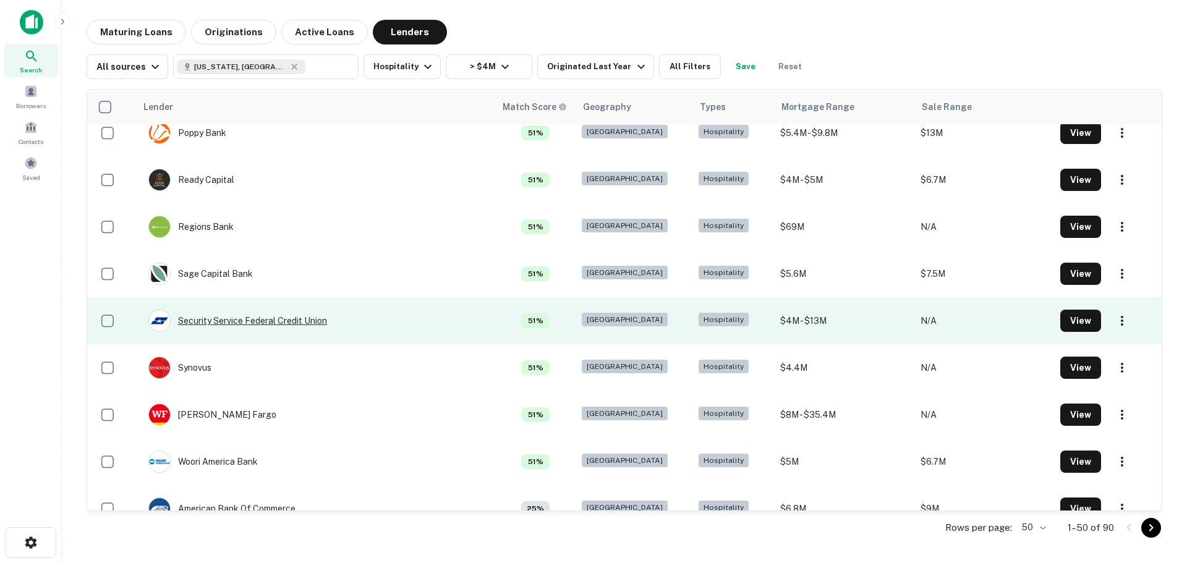
click at [223, 323] on div "Security Service Federal Credit Union" at bounding box center [237, 321] width 179 height 22
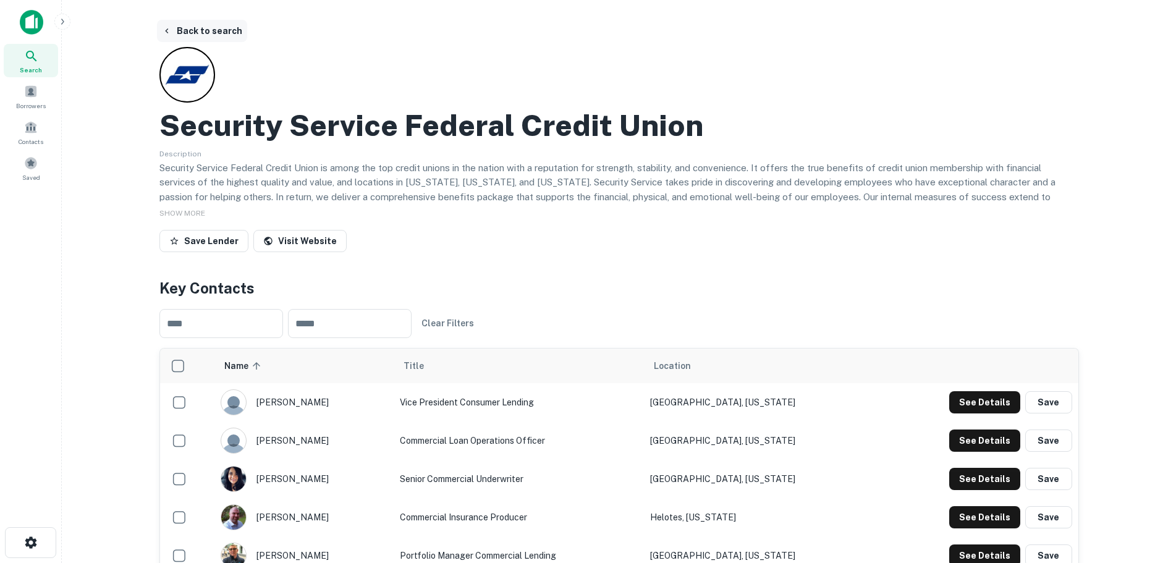
click at [190, 20] on button "Back to search" at bounding box center [202, 31] width 90 height 22
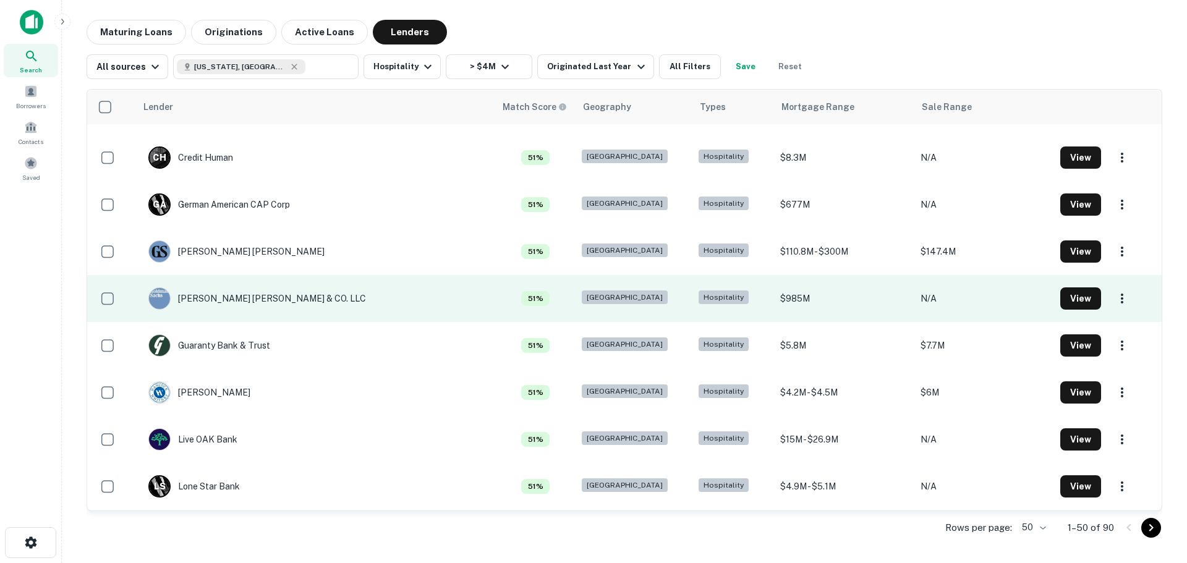
scroll to position [1051, 0]
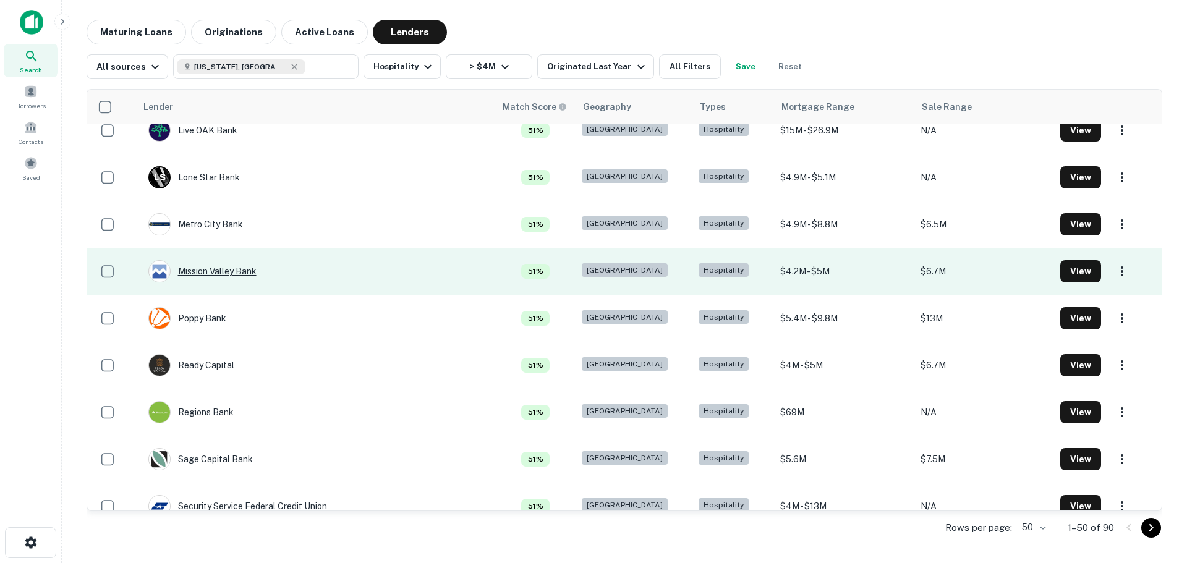
click at [220, 272] on div "Mission Valley Bank" at bounding box center [202, 271] width 108 height 22
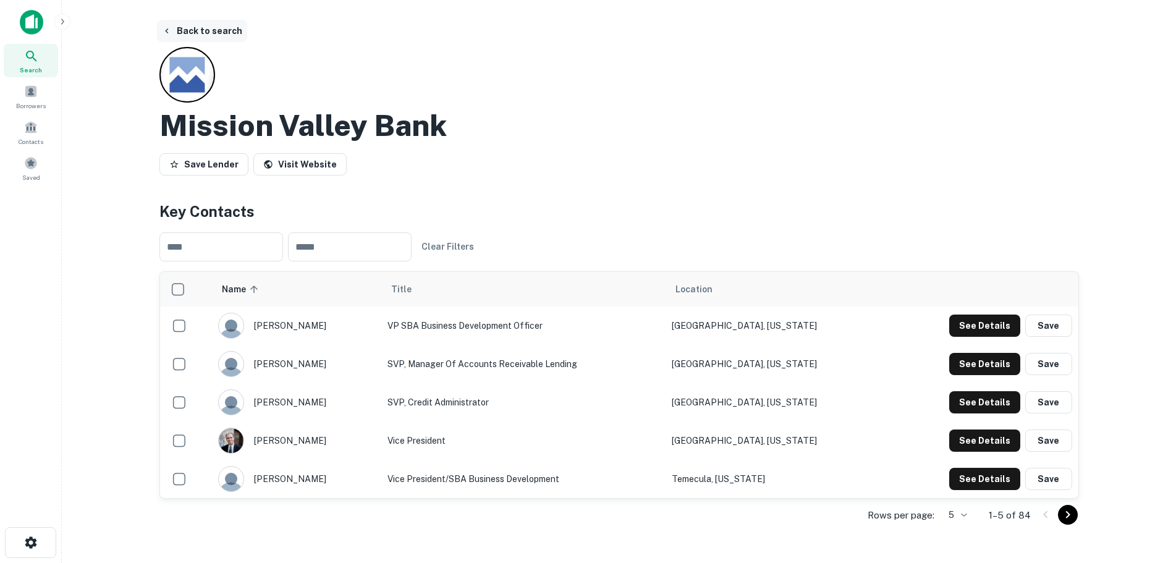
click at [180, 30] on button "Back to search" at bounding box center [202, 31] width 90 height 22
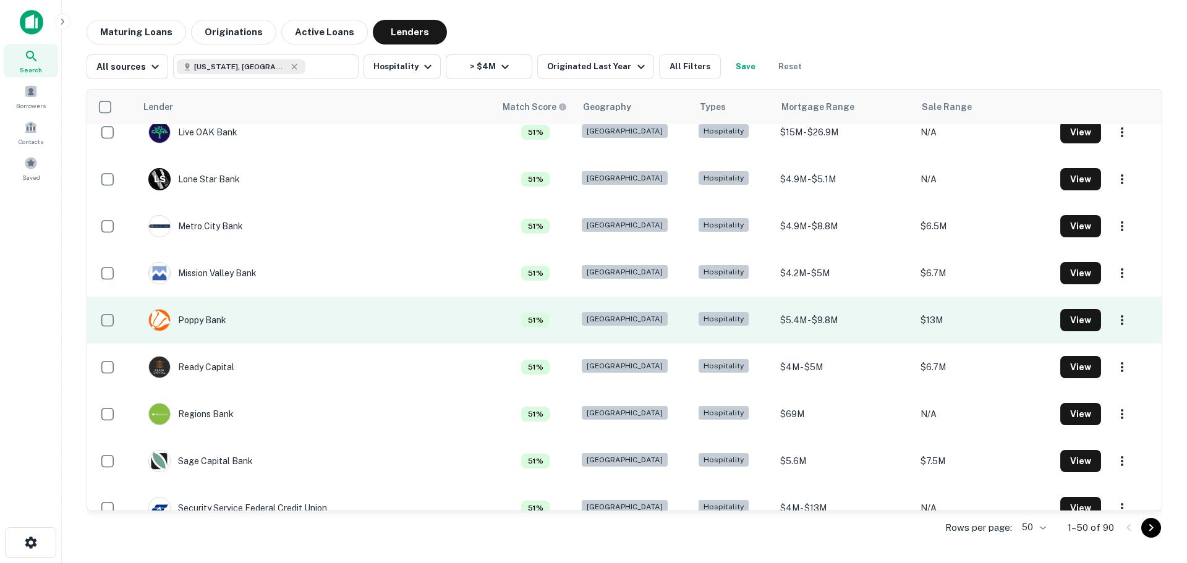
scroll to position [1051, 0]
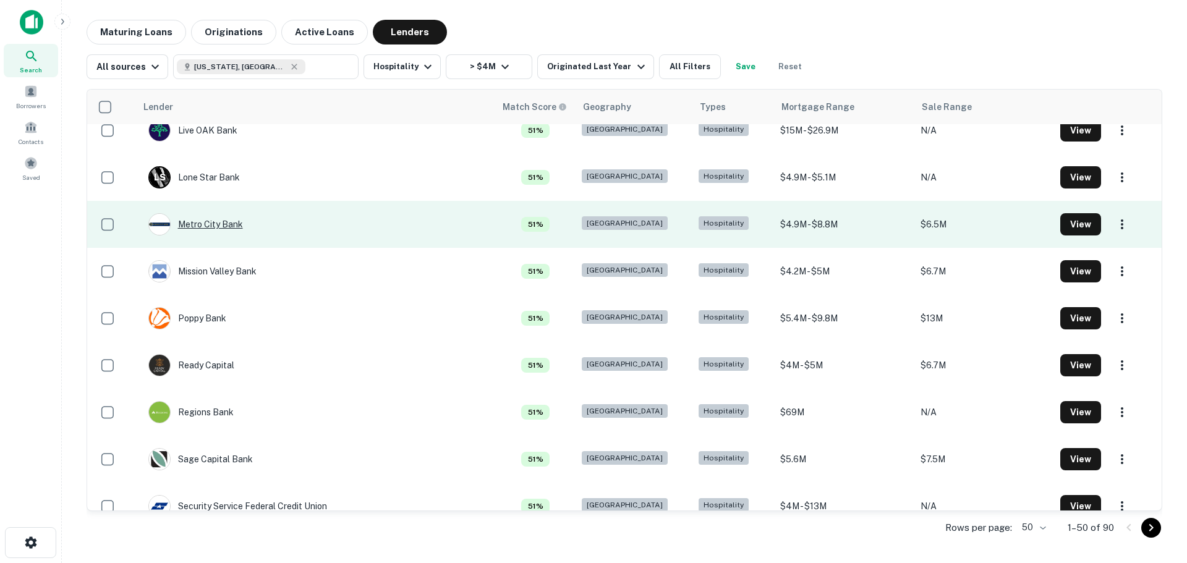
click at [209, 226] on div "Metro City Bank" at bounding box center [195, 224] width 95 height 22
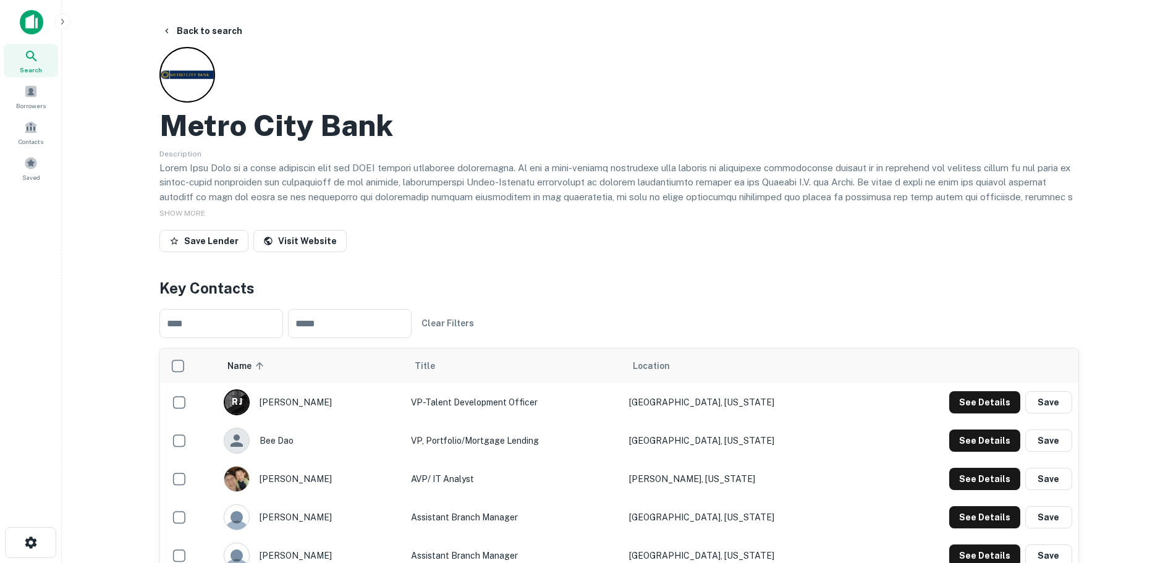
click at [533, 186] on p at bounding box center [619, 204] width 920 height 87
click at [193, 34] on button "Back to search" at bounding box center [202, 31] width 90 height 22
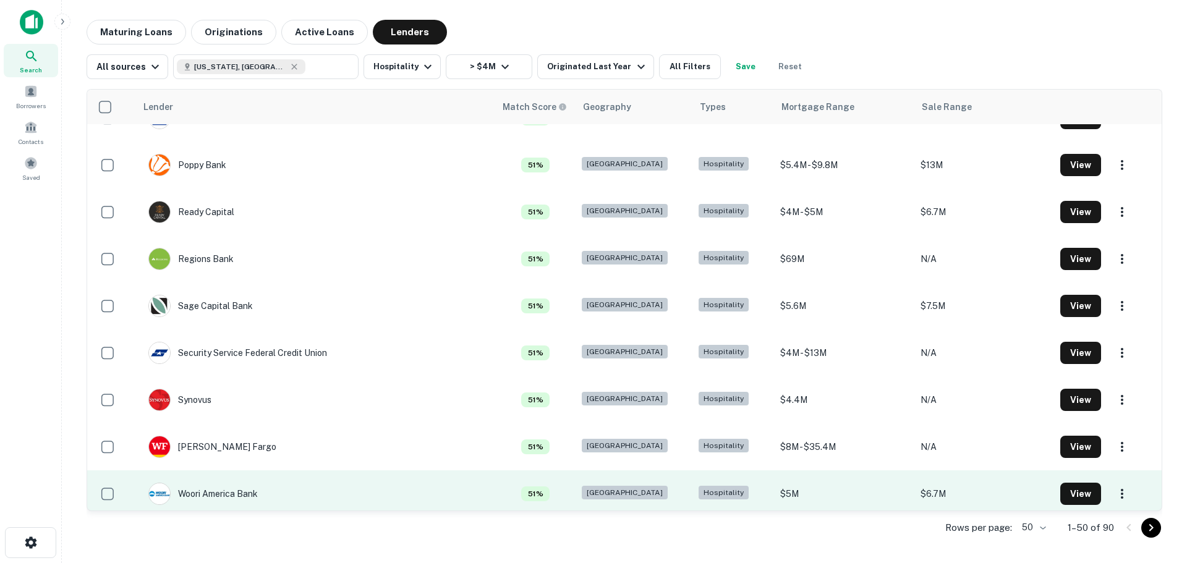
scroll to position [1113, 0]
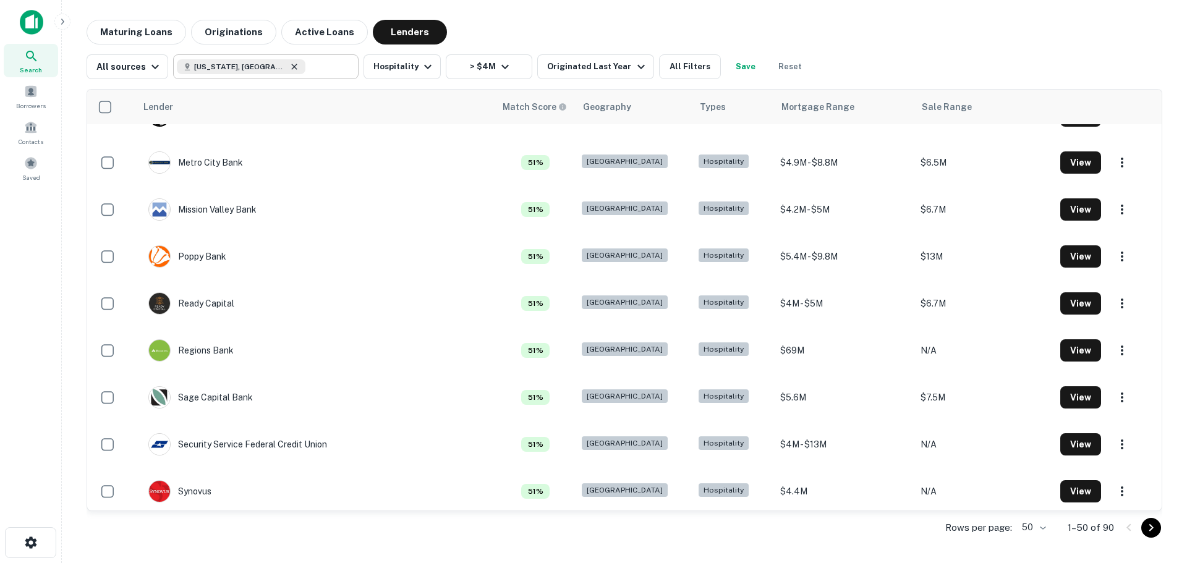
click at [289, 67] on icon at bounding box center [294, 67] width 10 height 10
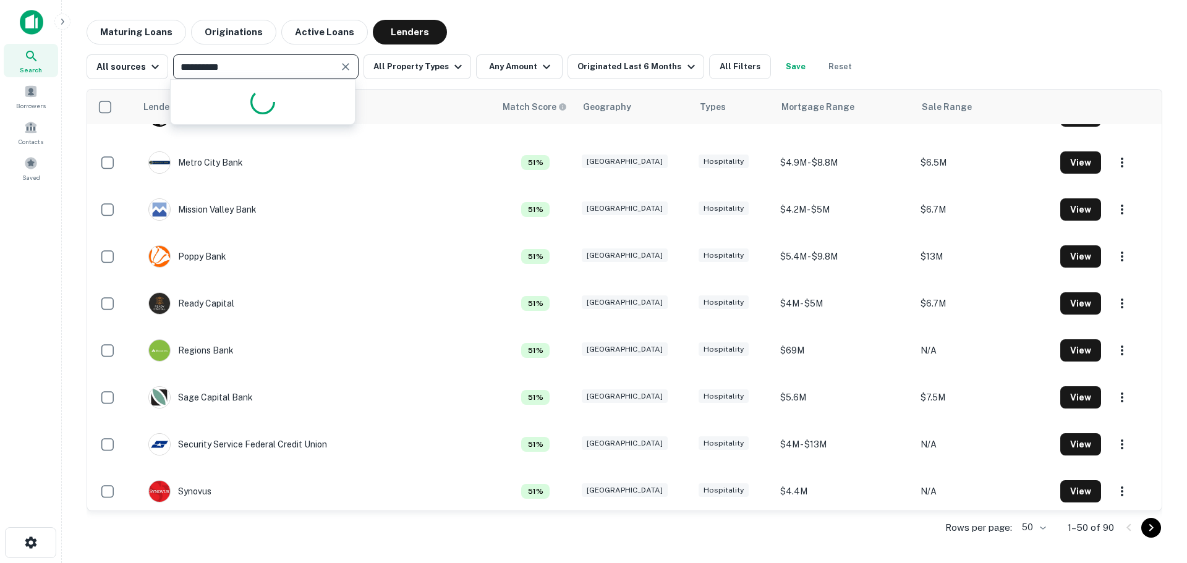
click at [252, 67] on input "**********" at bounding box center [256, 66] width 158 height 17
click at [253, 67] on input "**********" at bounding box center [256, 66] width 158 height 17
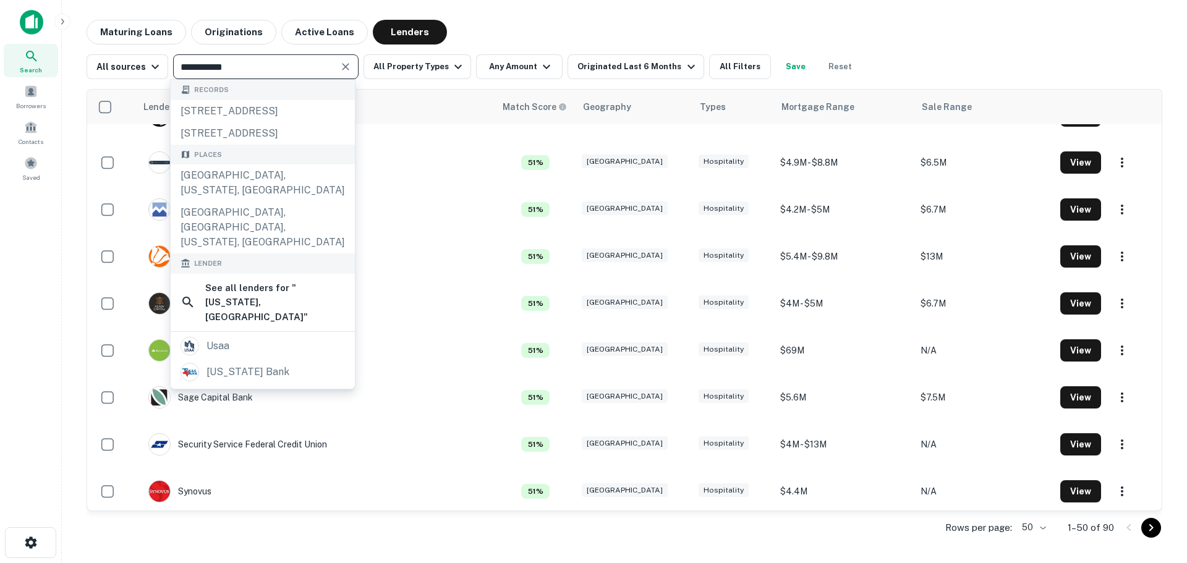
click at [253, 67] on input "**********" at bounding box center [256, 66] width 158 height 17
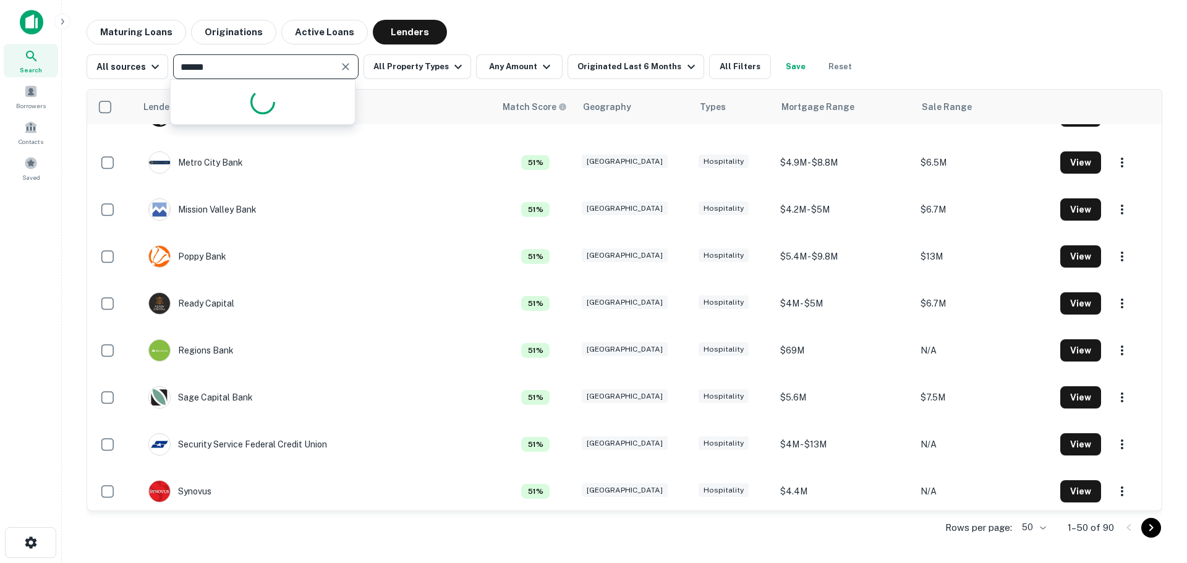
type input "*******"
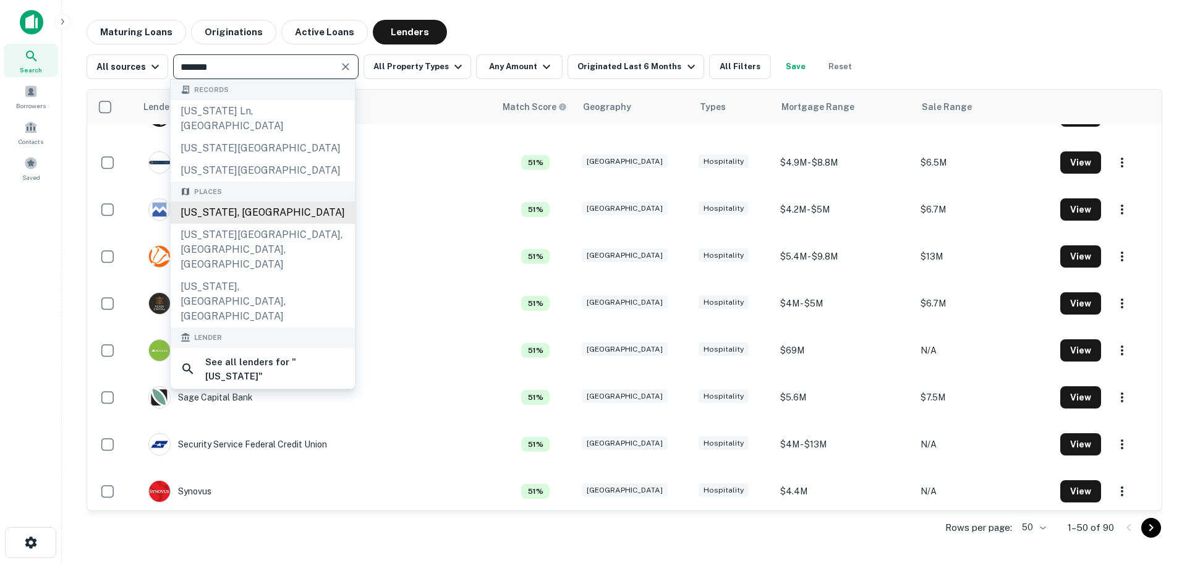
click at [234, 202] on div "[US_STATE], [GEOGRAPHIC_DATA]" at bounding box center [263, 213] width 184 height 22
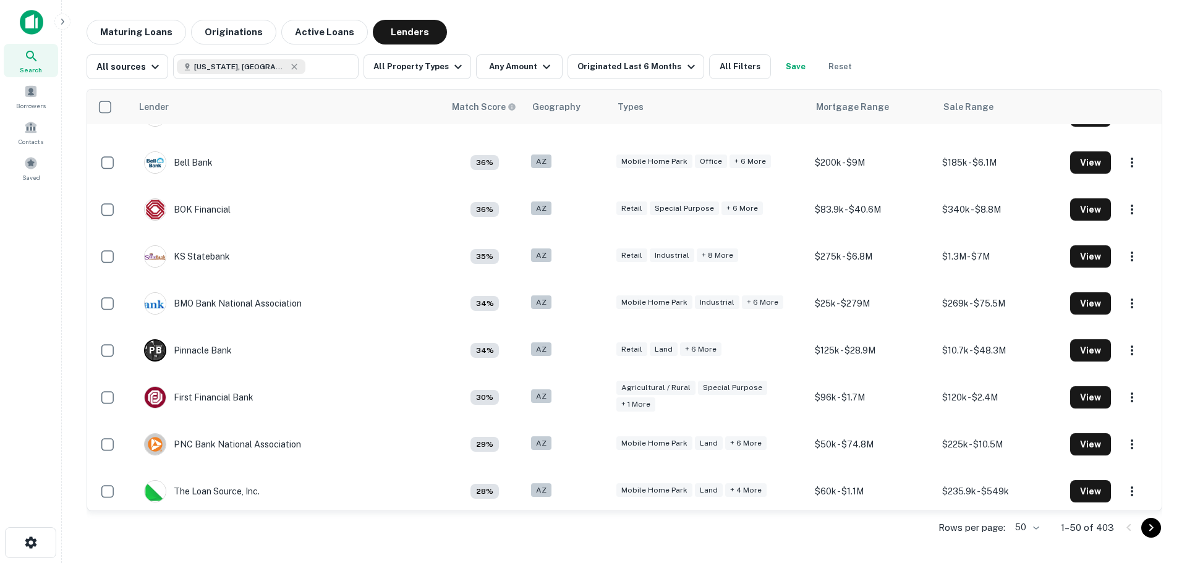
click at [416, 53] on div "All sources [US_STATE], [GEOGRAPHIC_DATA] ​ All Property Types Any Amount Origi…" at bounding box center [625, 62] width 1076 height 35
click at [425, 66] on button "All Property Types" at bounding box center [417, 66] width 108 height 25
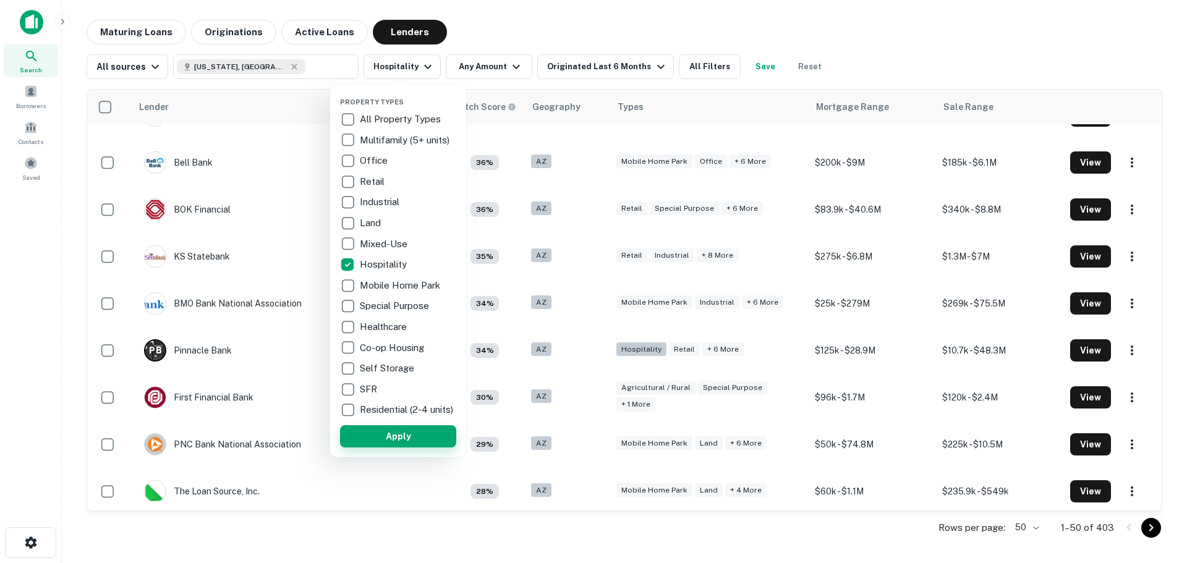
click at [381, 440] on button "Apply" at bounding box center [398, 436] width 116 height 22
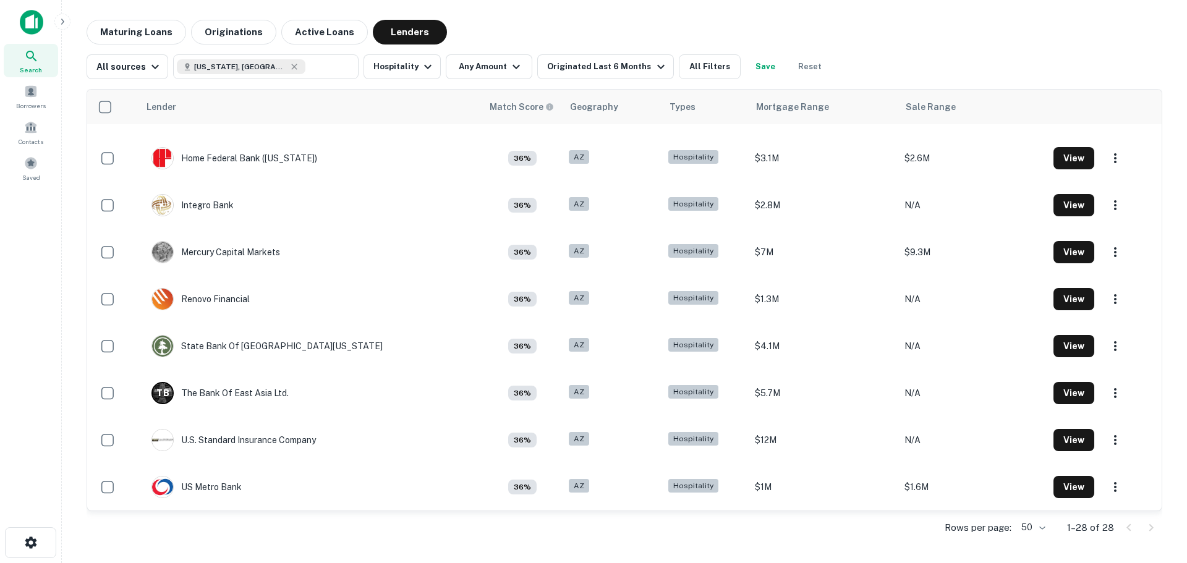
scroll to position [929, 0]
click at [595, 59] on div "Originated Last 6 Months" at bounding box center [607, 66] width 121 height 15
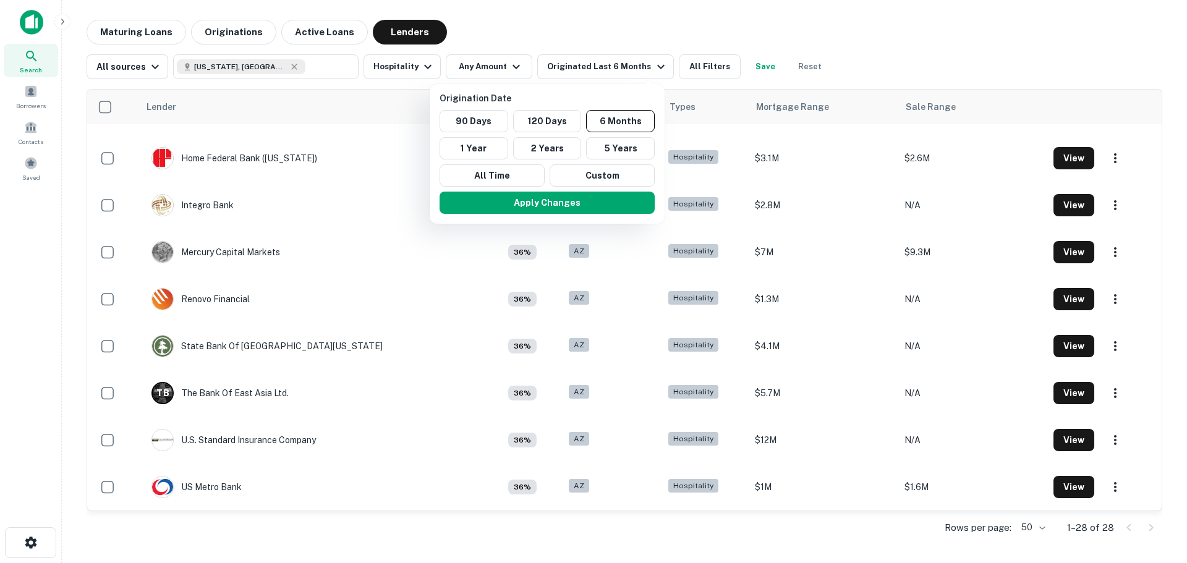
click at [481, 64] on div at bounding box center [593, 281] width 1187 height 563
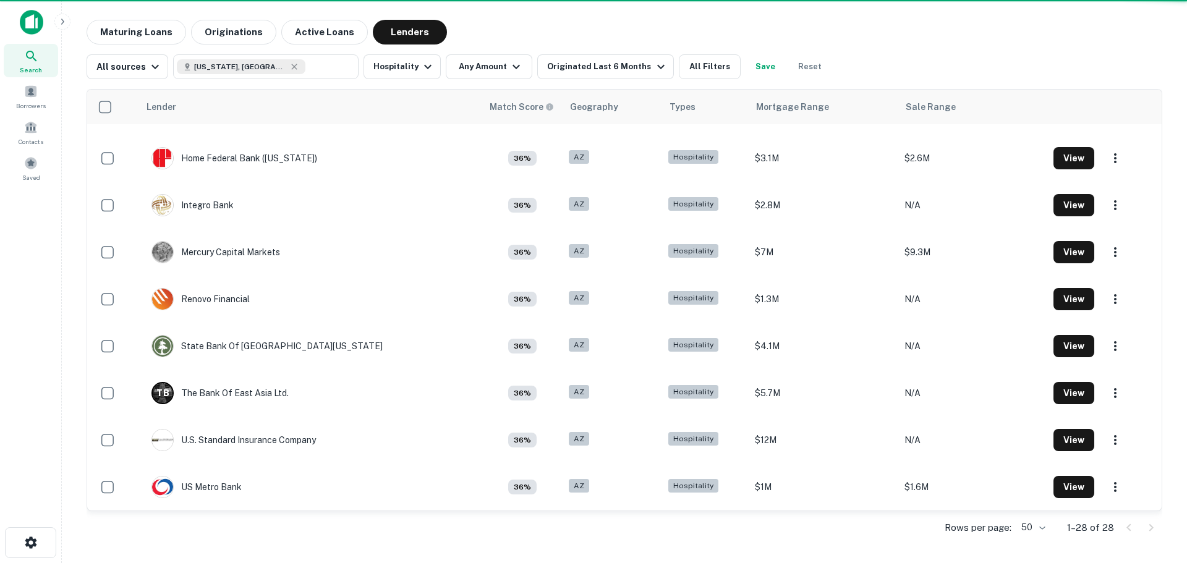
click at [512, 69] on icon "button" at bounding box center [516, 66] width 15 height 15
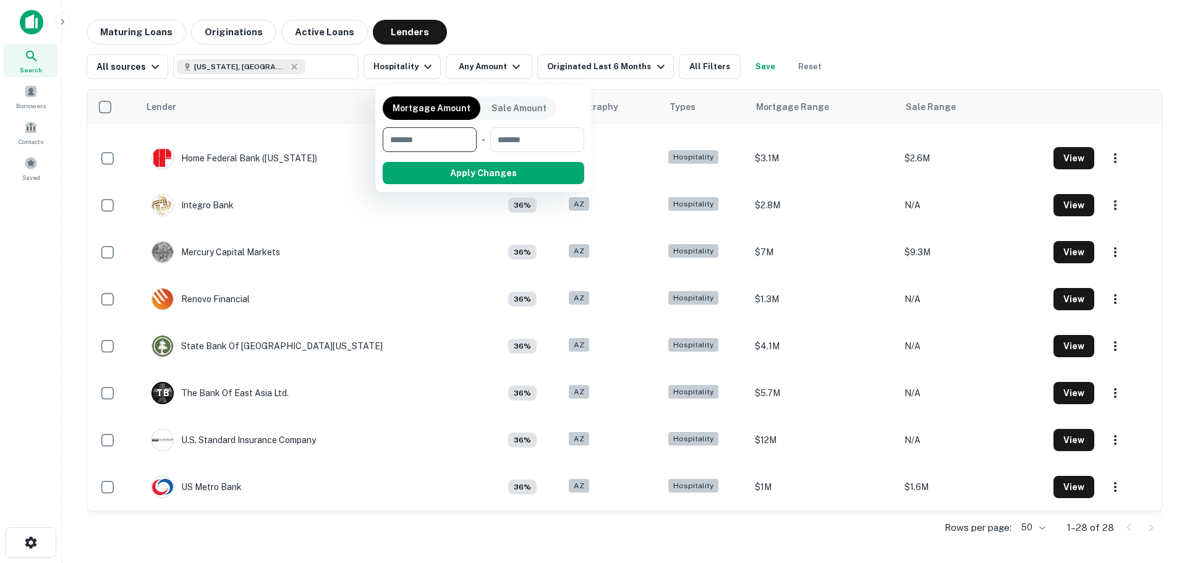
click at [414, 140] on input "number" at bounding box center [425, 139] width 85 height 25
type input "*******"
click at [454, 168] on button "Apply Changes" at bounding box center [505, 173] width 157 height 22
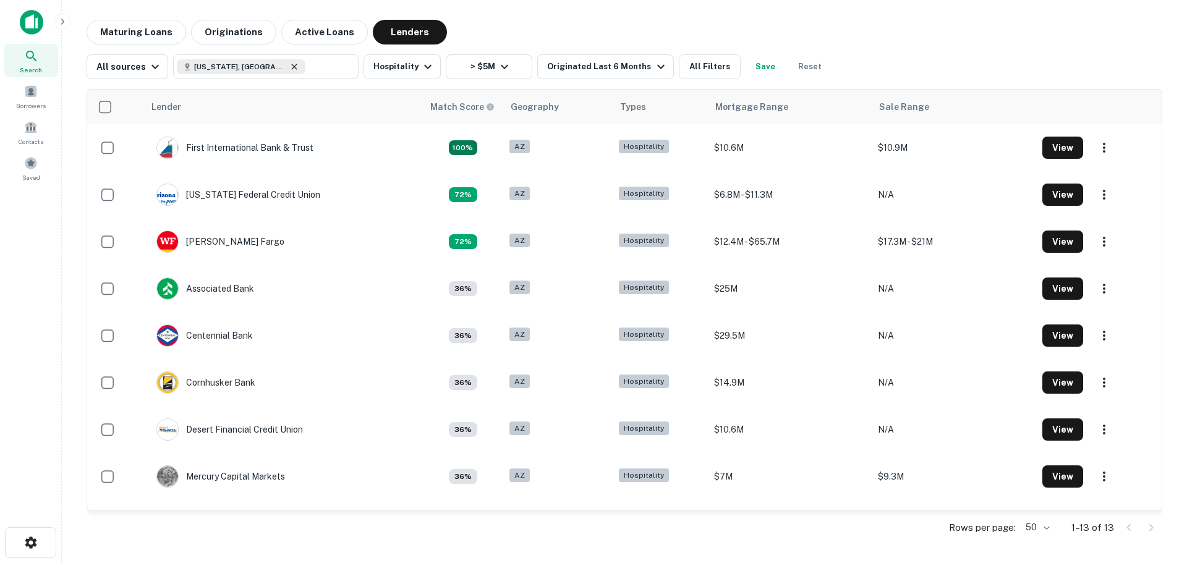
click at [292, 66] on icon at bounding box center [295, 67] width 6 height 6
type input "**********"
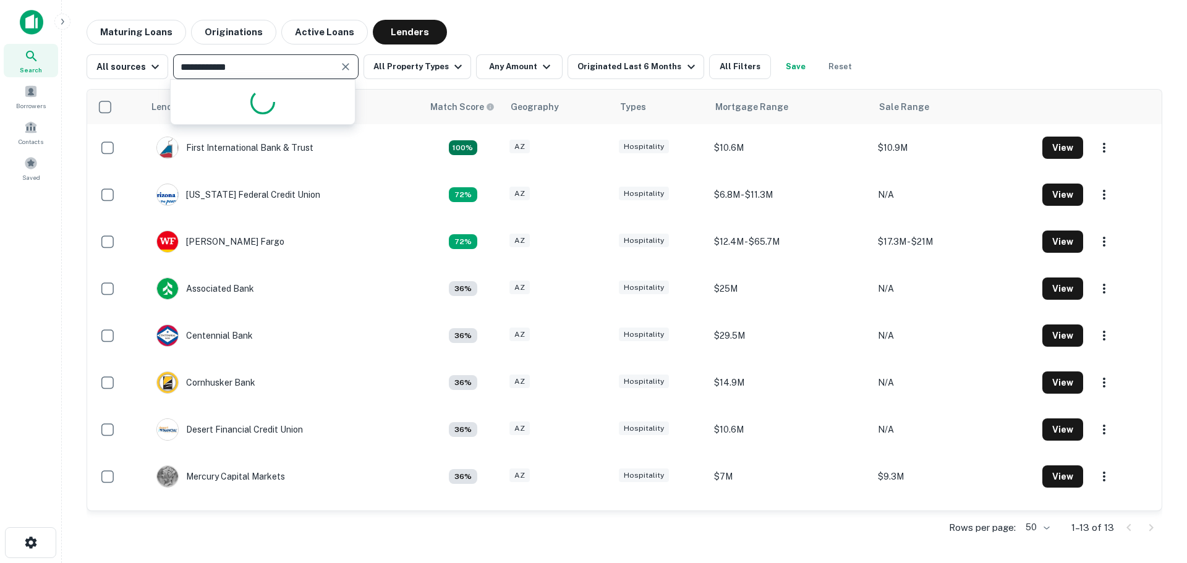
click at [344, 67] on icon "Clear" at bounding box center [345, 66] width 7 height 7
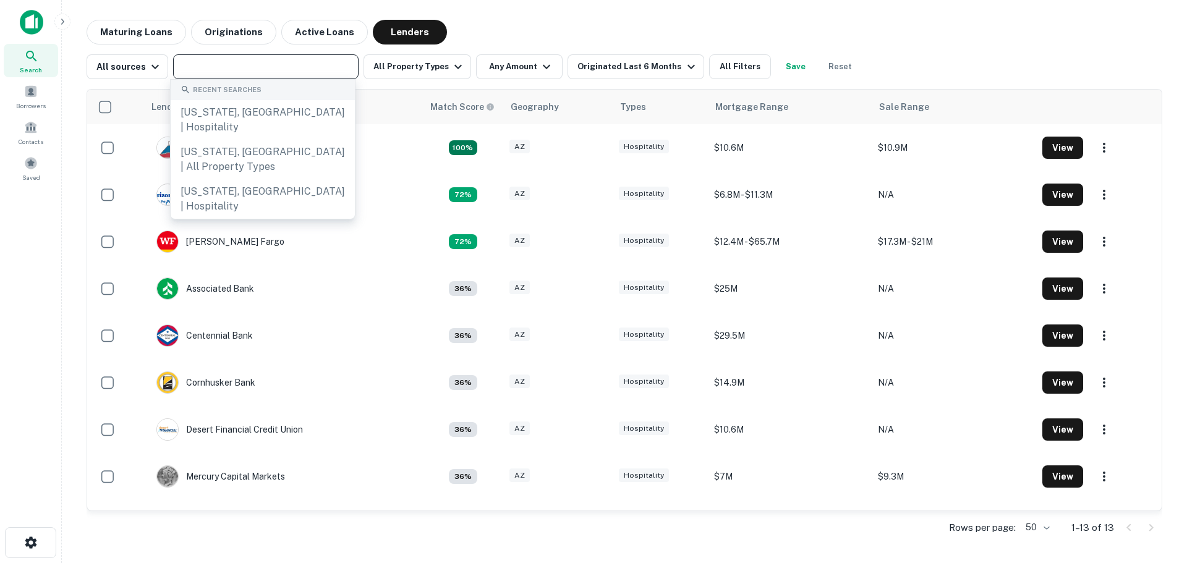
click at [278, 67] on input "text" at bounding box center [265, 66] width 176 height 17
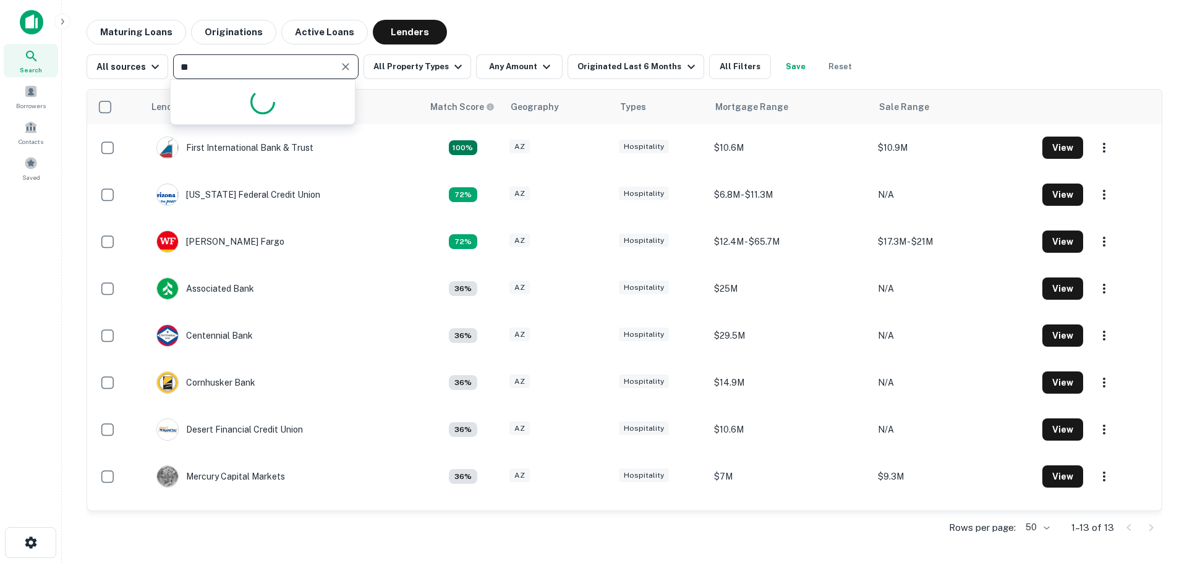
type input "*"
type input "*****"
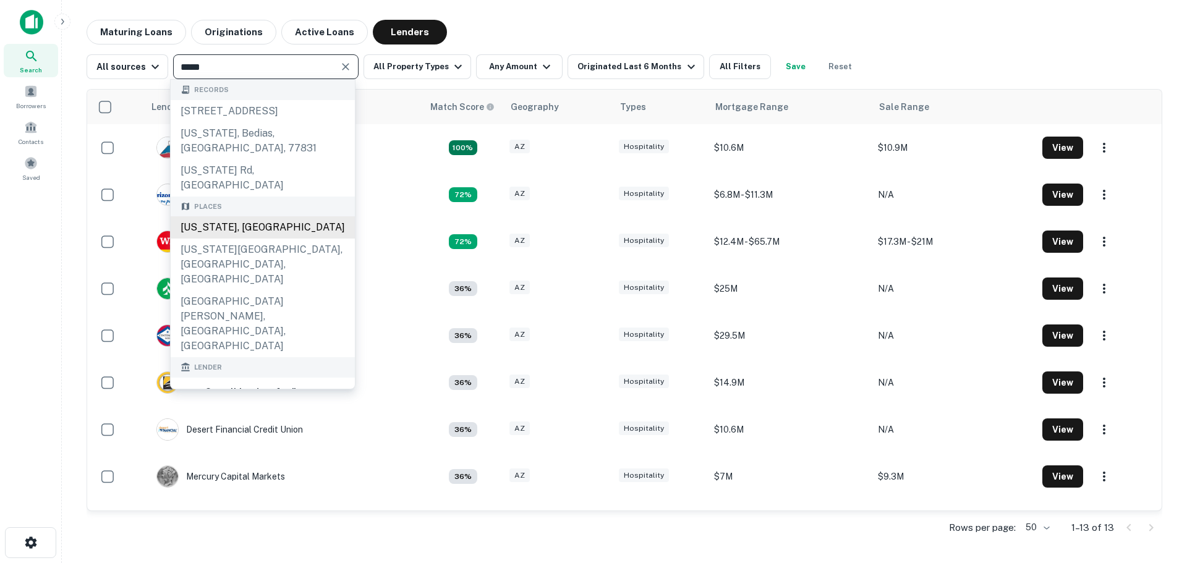
click at [221, 216] on div "[US_STATE], [GEOGRAPHIC_DATA]" at bounding box center [263, 227] width 184 height 22
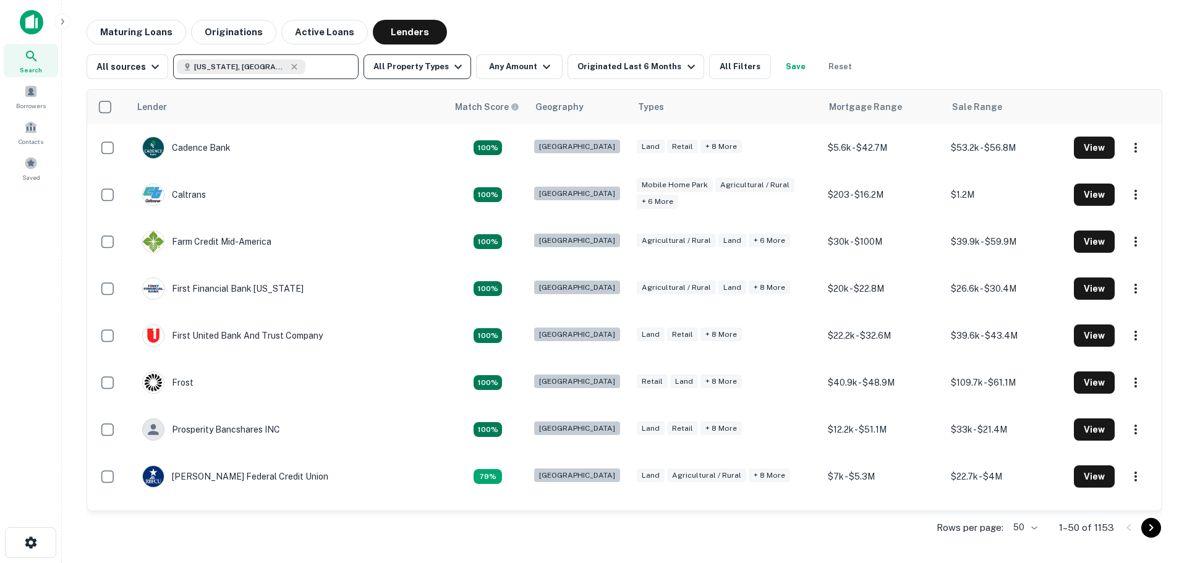
click at [444, 76] on button "All Property Types" at bounding box center [417, 66] width 108 height 25
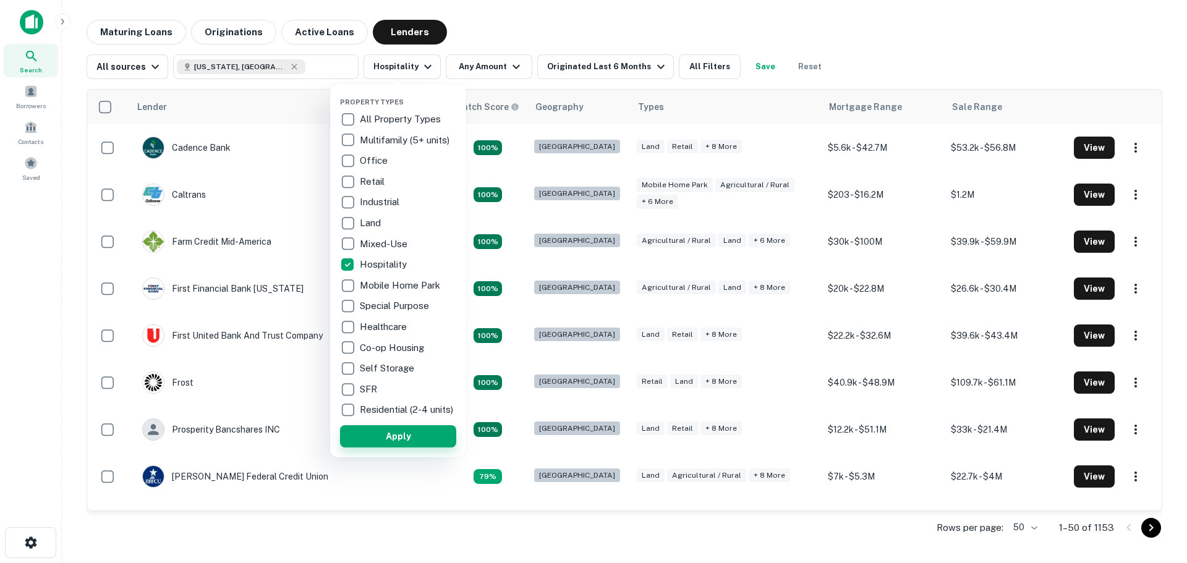
click at [398, 448] on button "Apply" at bounding box center [398, 436] width 116 height 22
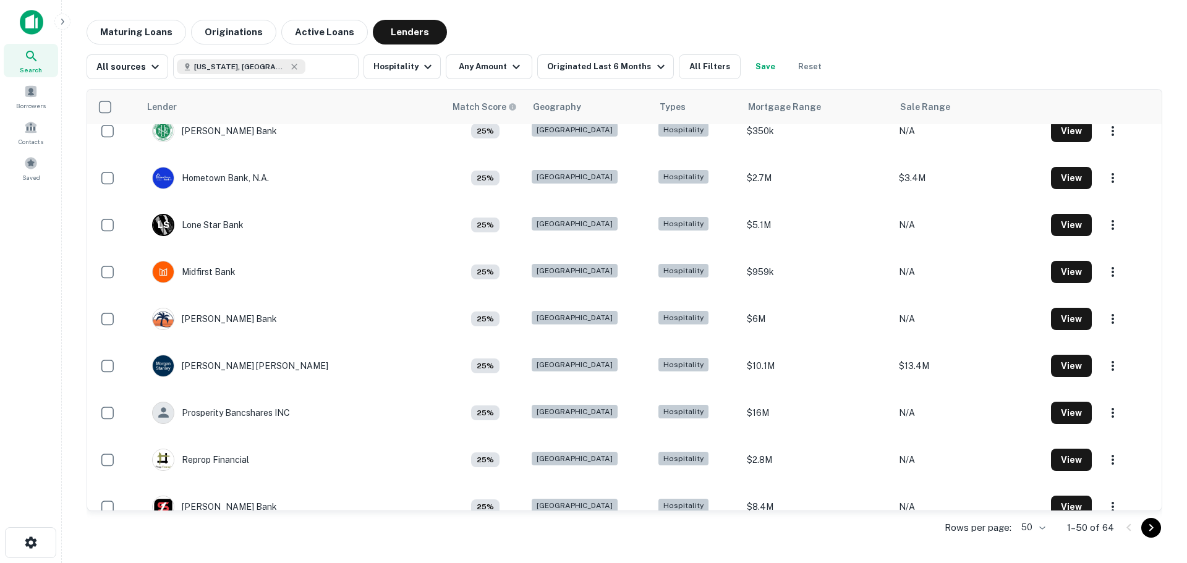
scroll to position [1653, 0]
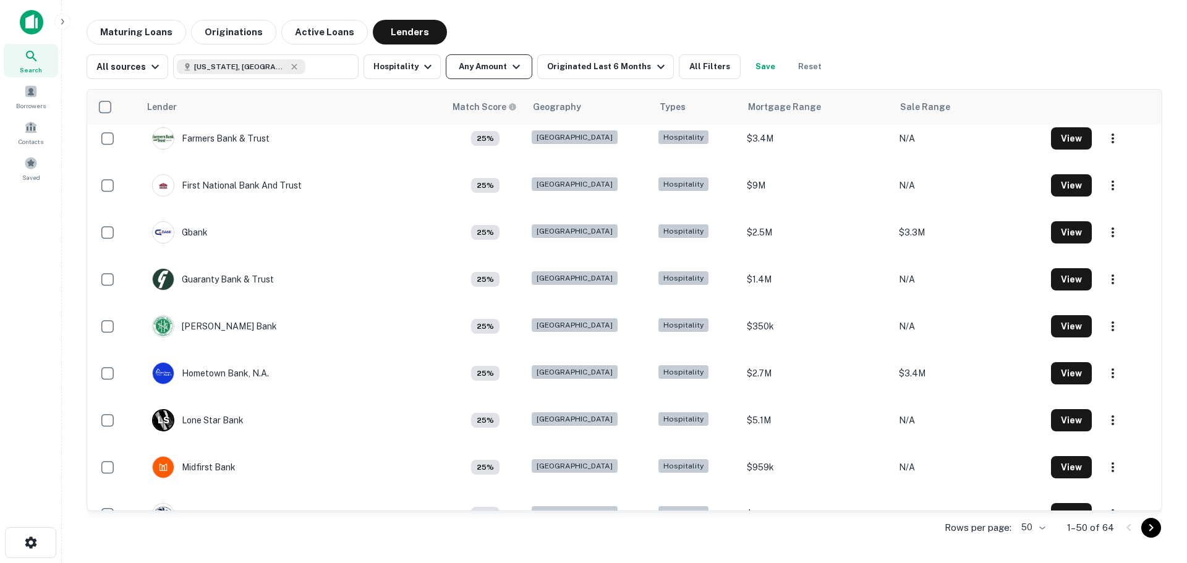
click at [513, 71] on icon "button" at bounding box center [516, 66] width 15 height 15
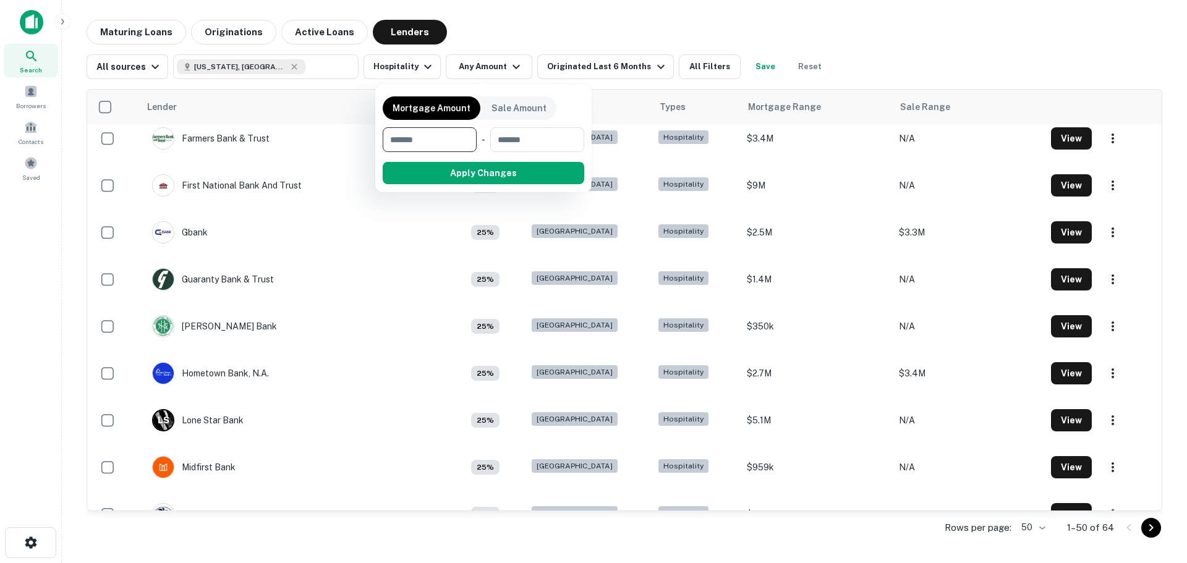
click at [431, 138] on input "number" at bounding box center [425, 139] width 85 height 25
type input "*******"
click at [461, 184] on button "button" at bounding box center [484, 184] width 202 height 1
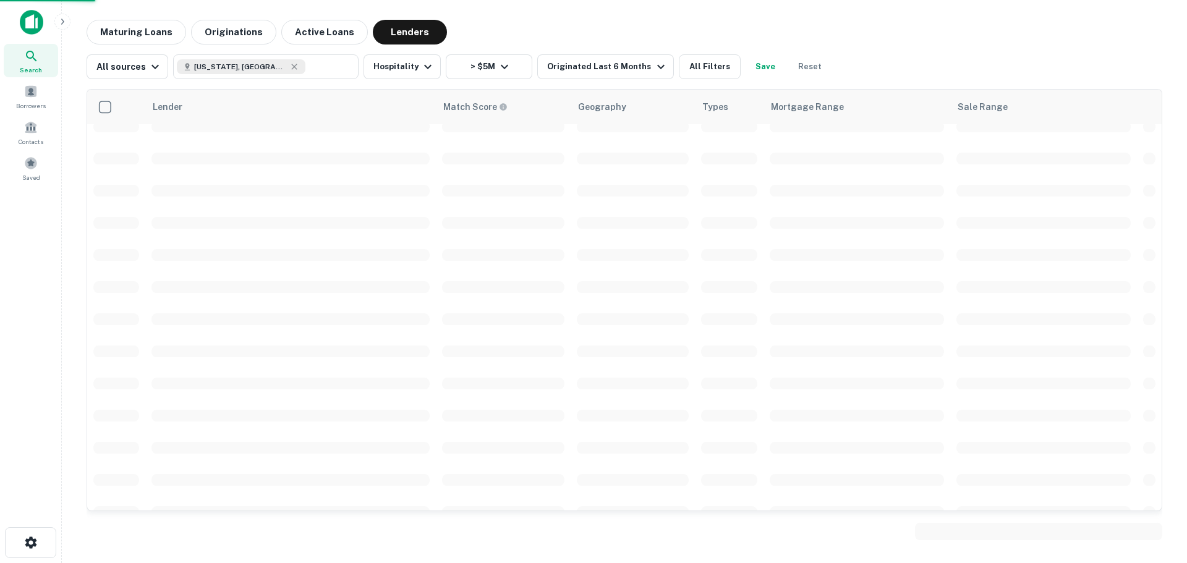
click at [475, 171] on td at bounding box center [503, 158] width 135 height 32
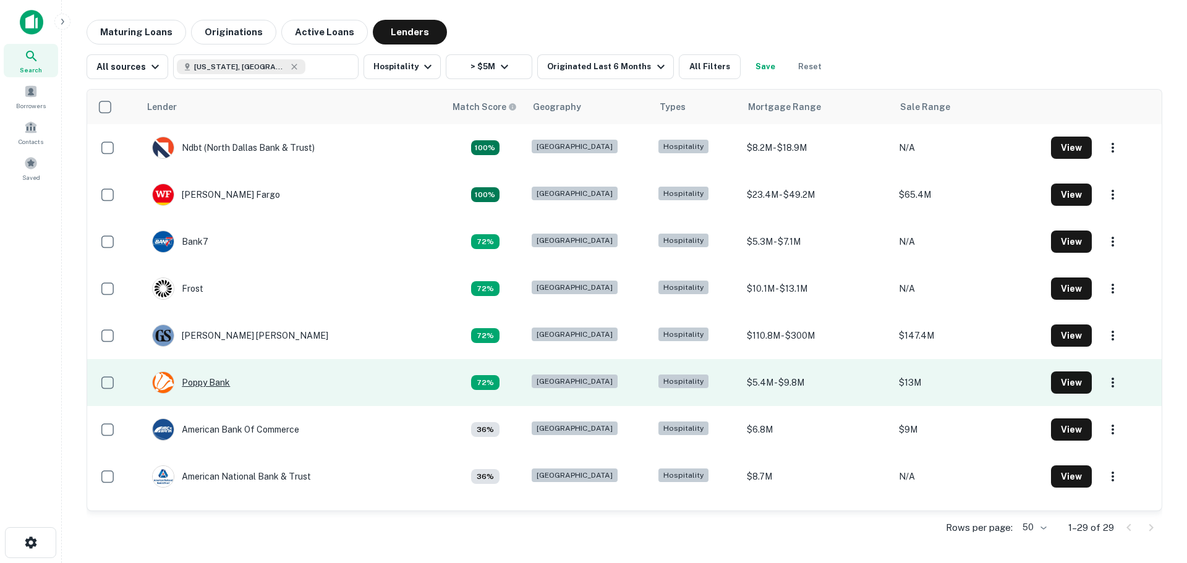
click at [188, 379] on div "Poppy Bank" at bounding box center [191, 382] width 78 height 22
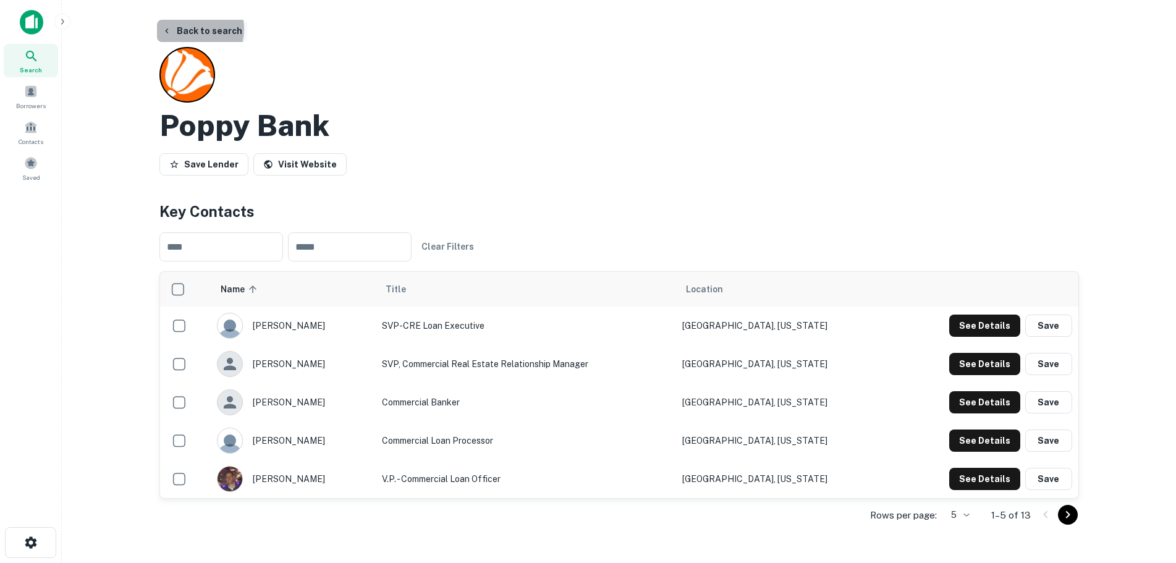
click at [190, 29] on button "Back to search" at bounding box center [202, 31] width 90 height 22
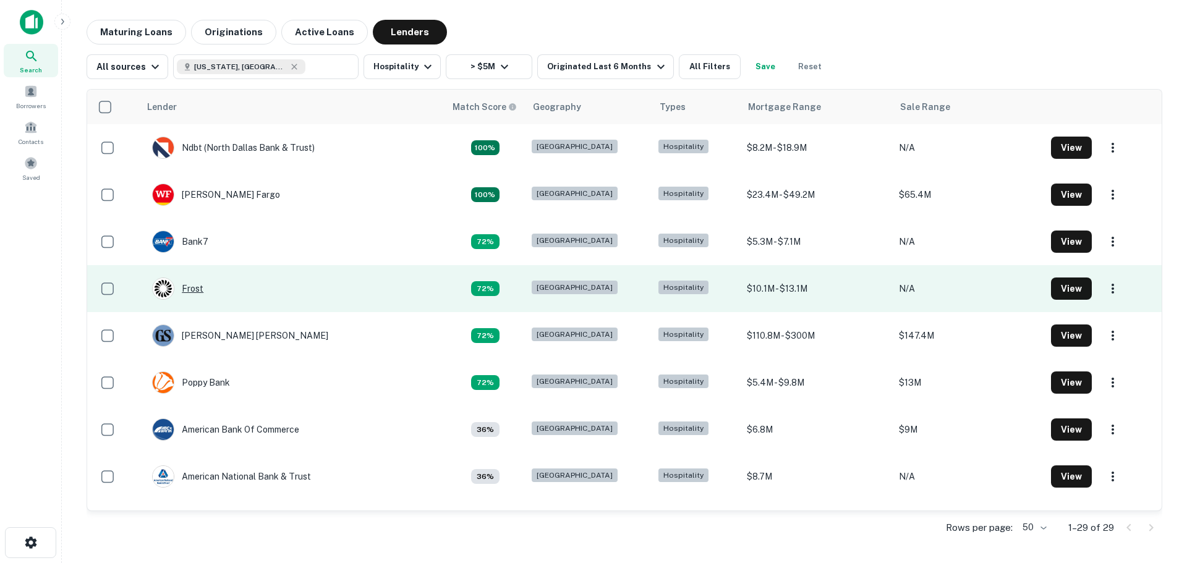
click at [191, 287] on div "Frost" at bounding box center [177, 289] width 51 height 22
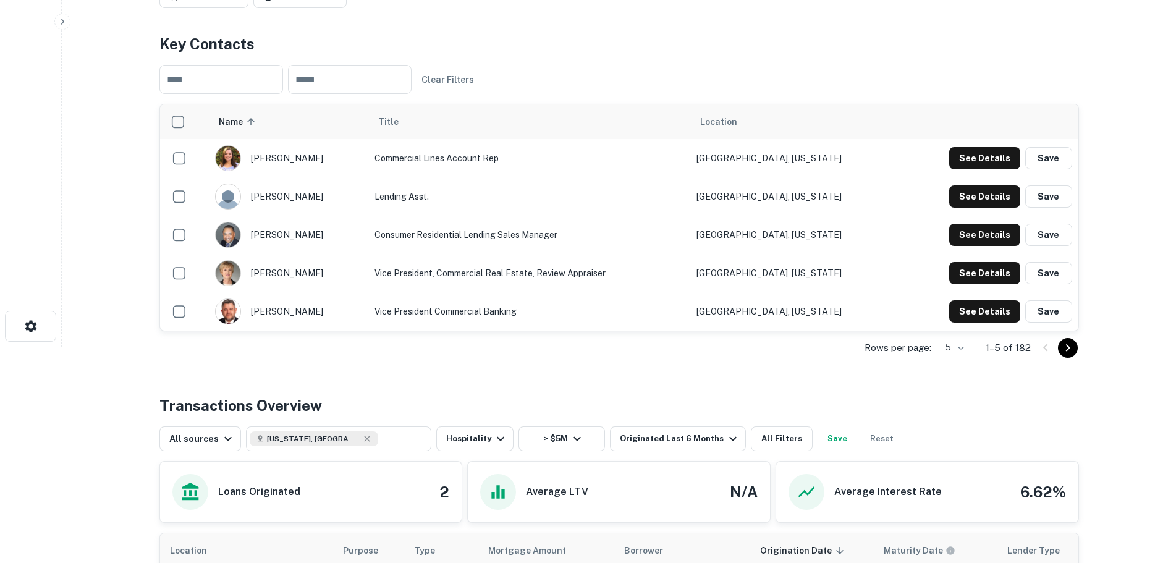
scroll to position [371, 0]
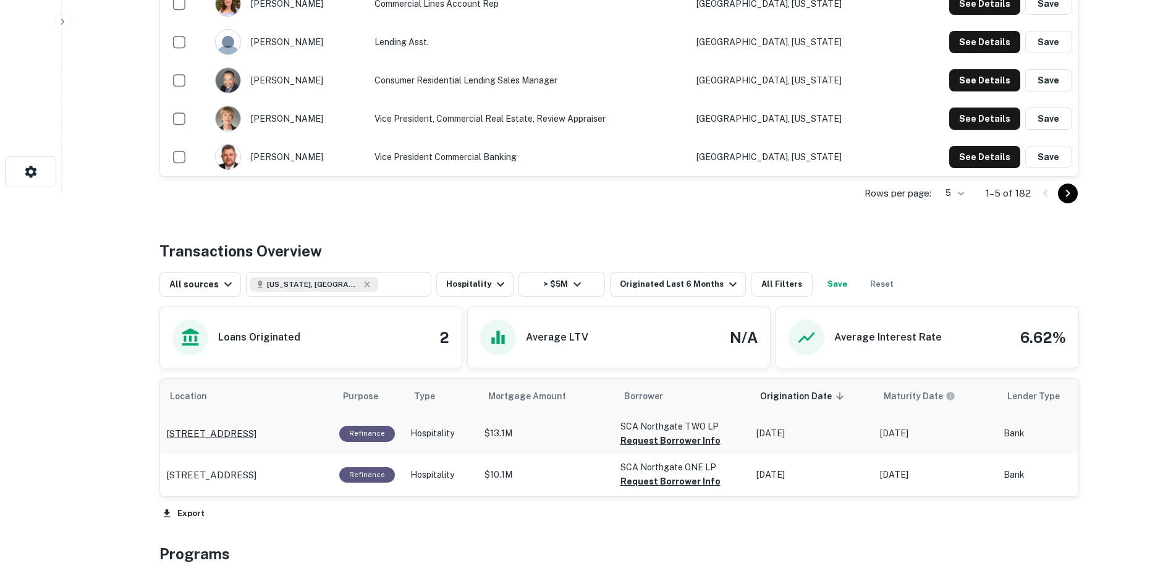
click at [243, 428] on p "[STREET_ADDRESS]" at bounding box center [211, 433] width 90 height 15
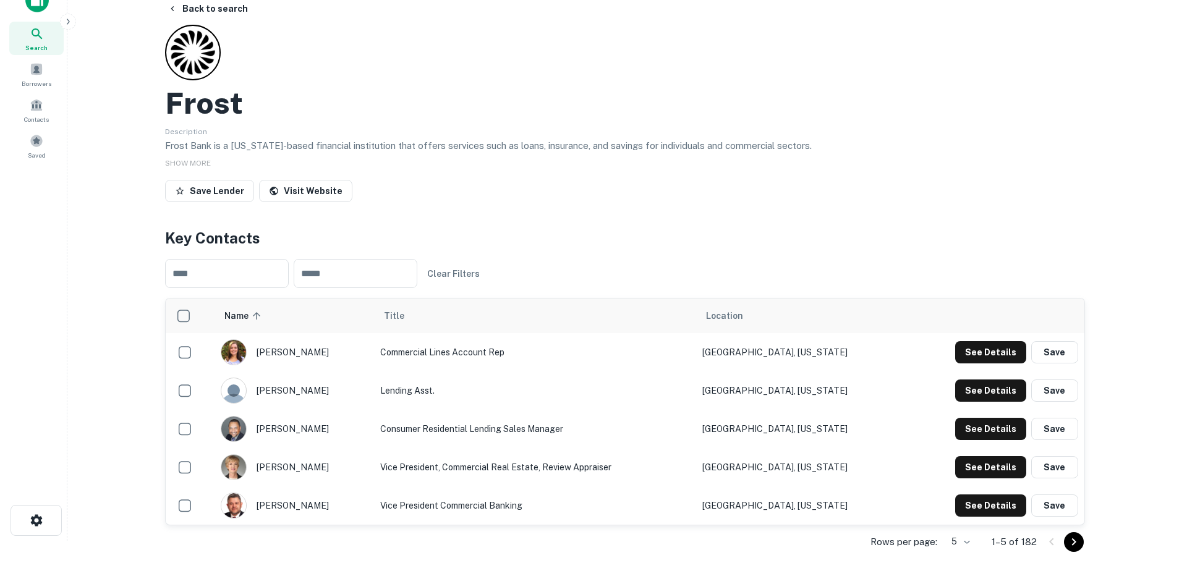
scroll to position [0, 0]
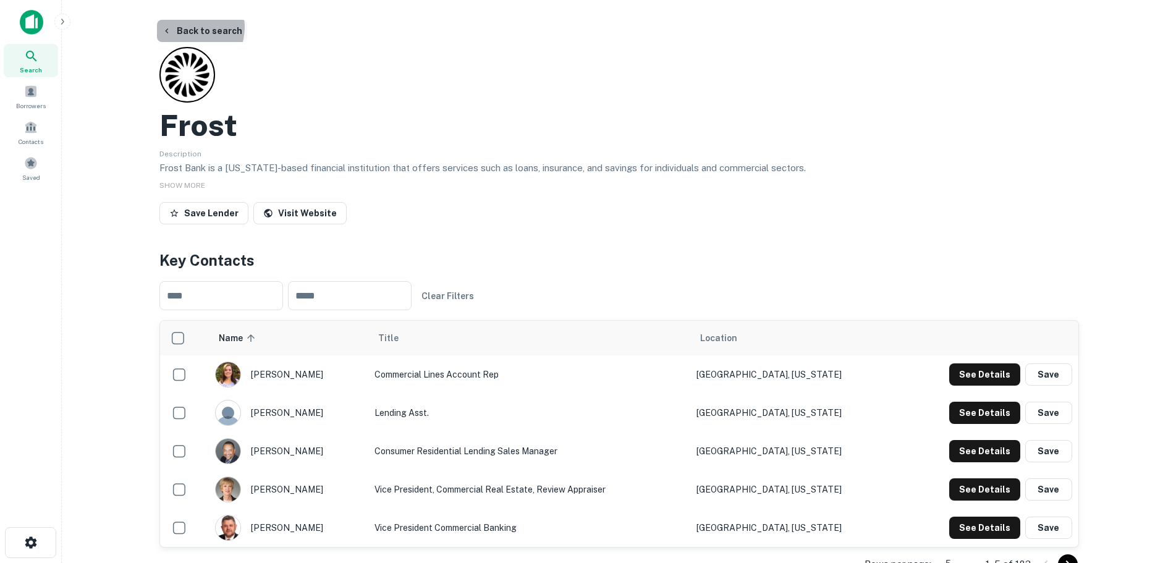
click at [186, 27] on button "Back to search" at bounding box center [202, 31] width 90 height 22
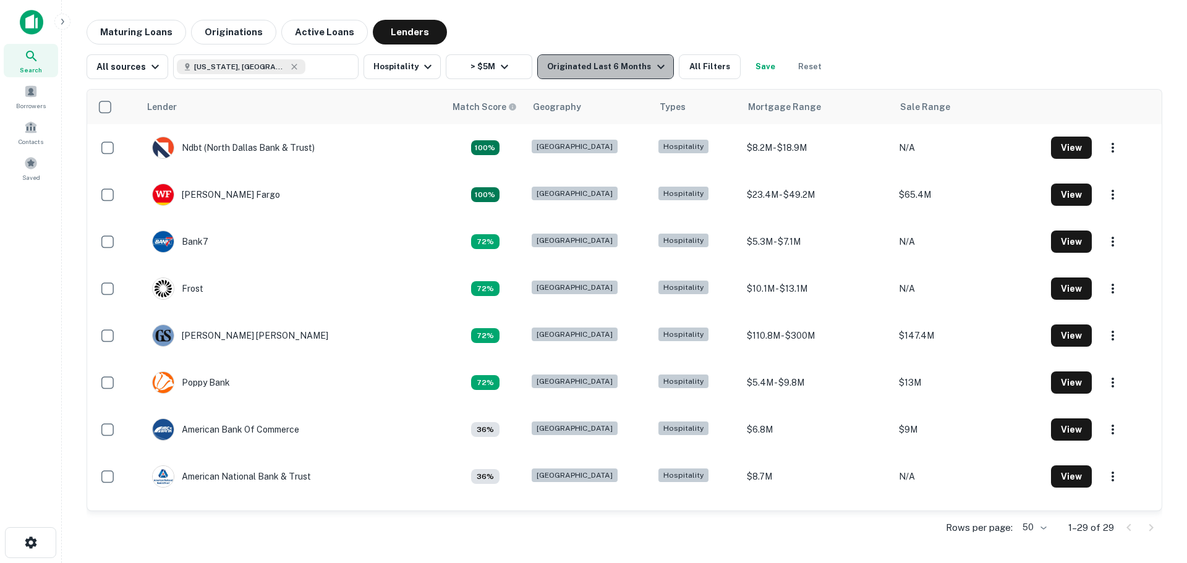
click at [653, 63] on icon "button" at bounding box center [660, 66] width 15 height 15
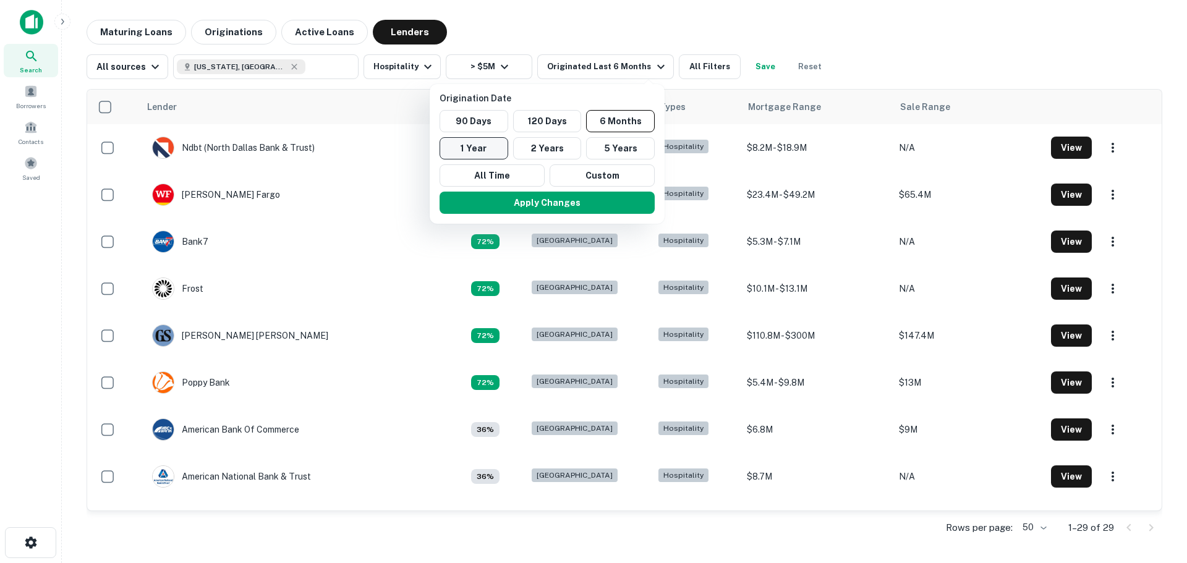
click at [483, 153] on button "1 Year" at bounding box center [473, 148] width 69 height 22
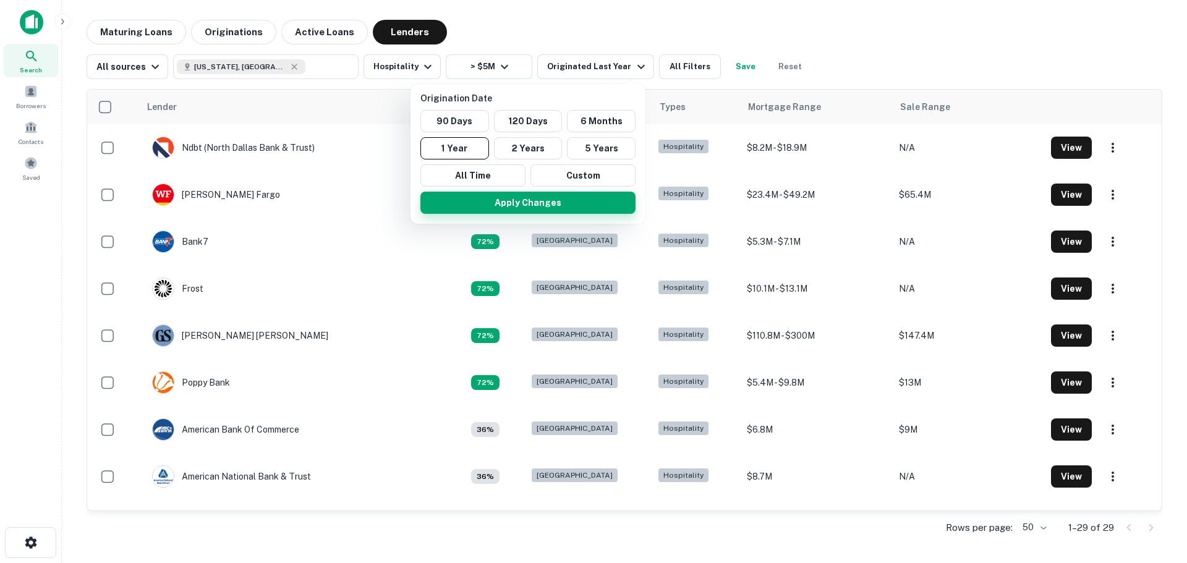
click at [499, 204] on button "Apply Changes" at bounding box center [527, 203] width 215 height 22
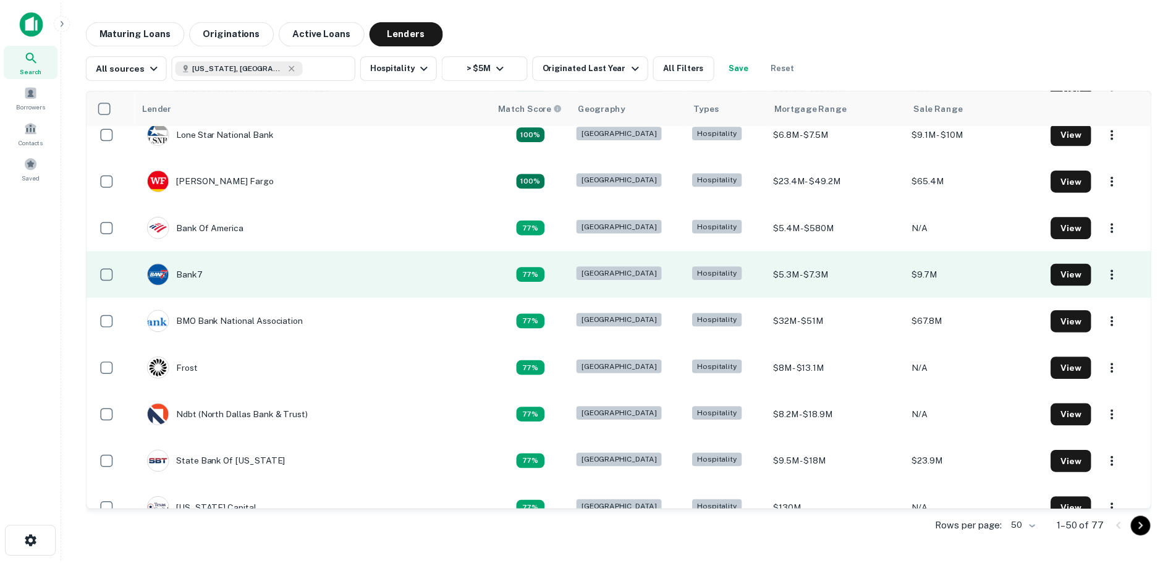
scroll to position [185, 0]
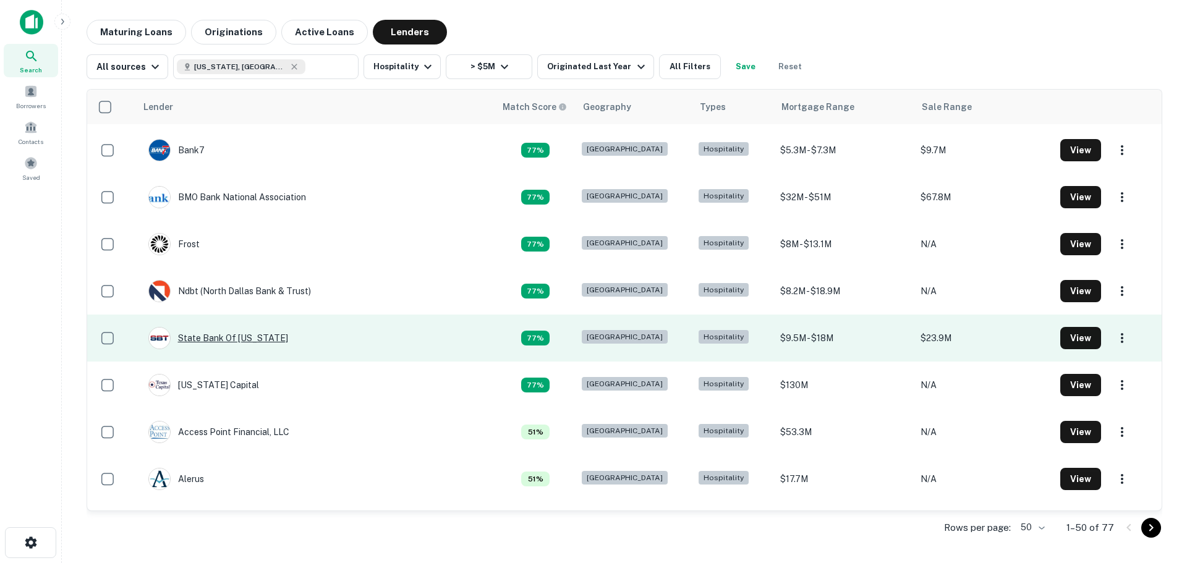
click at [224, 342] on div "State Bank Of [US_STATE]" at bounding box center [218, 338] width 140 height 22
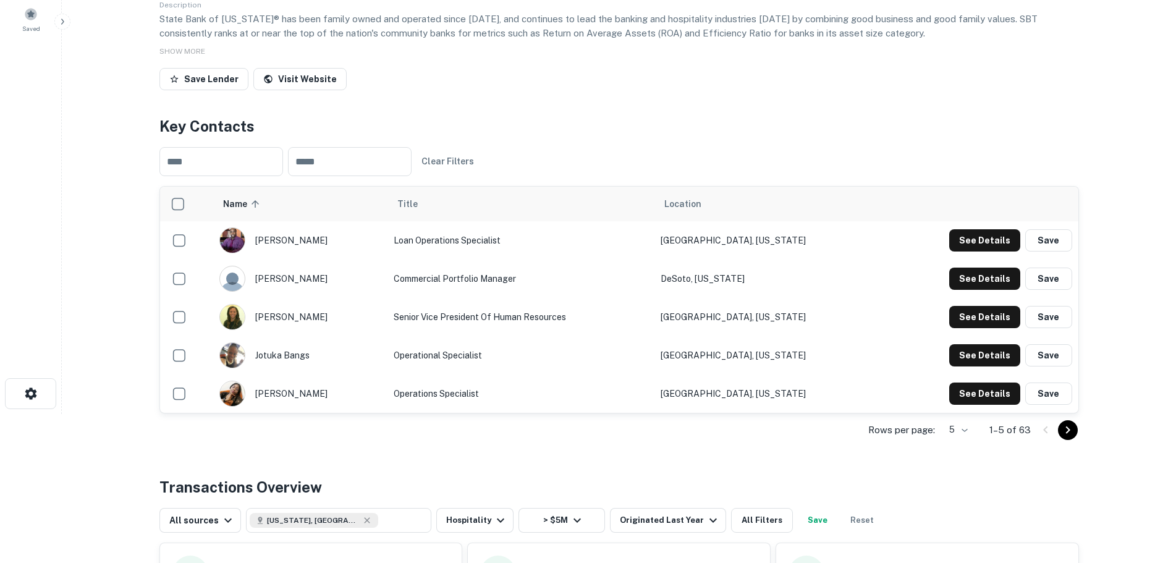
scroll to position [124, 0]
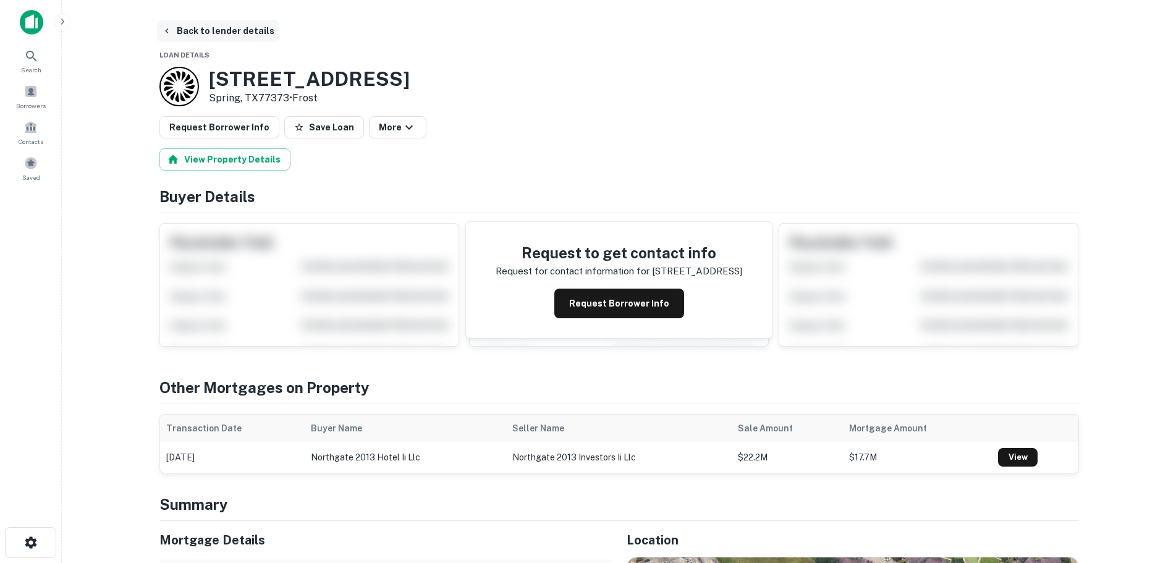
click at [209, 33] on button "Back to lender details" at bounding box center [218, 31] width 122 height 22
